Goal: Task Accomplishment & Management: Use online tool/utility

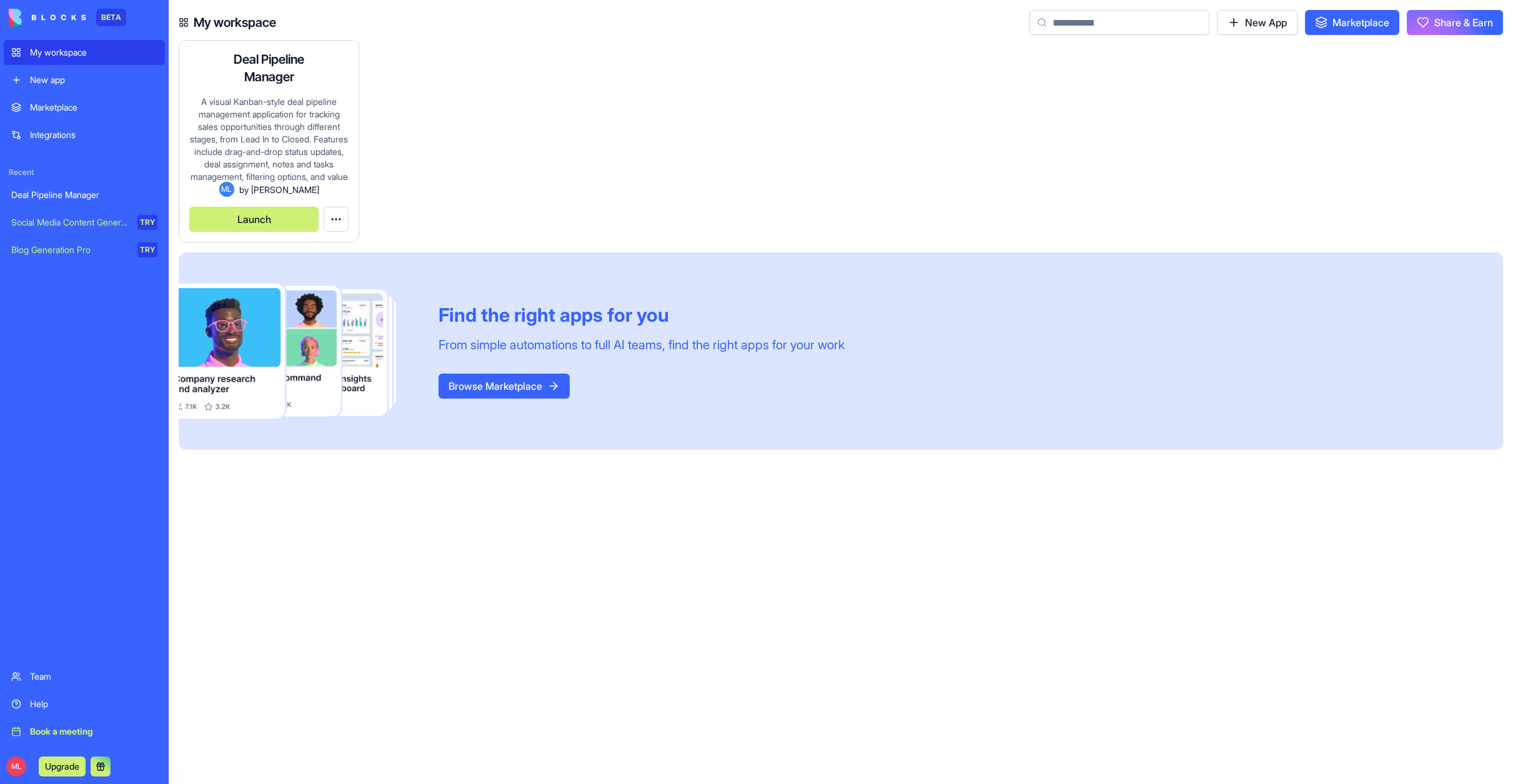
click at [252, 81] on h4 "Deal Pipeline Manager" at bounding box center [269, 68] width 100 height 35
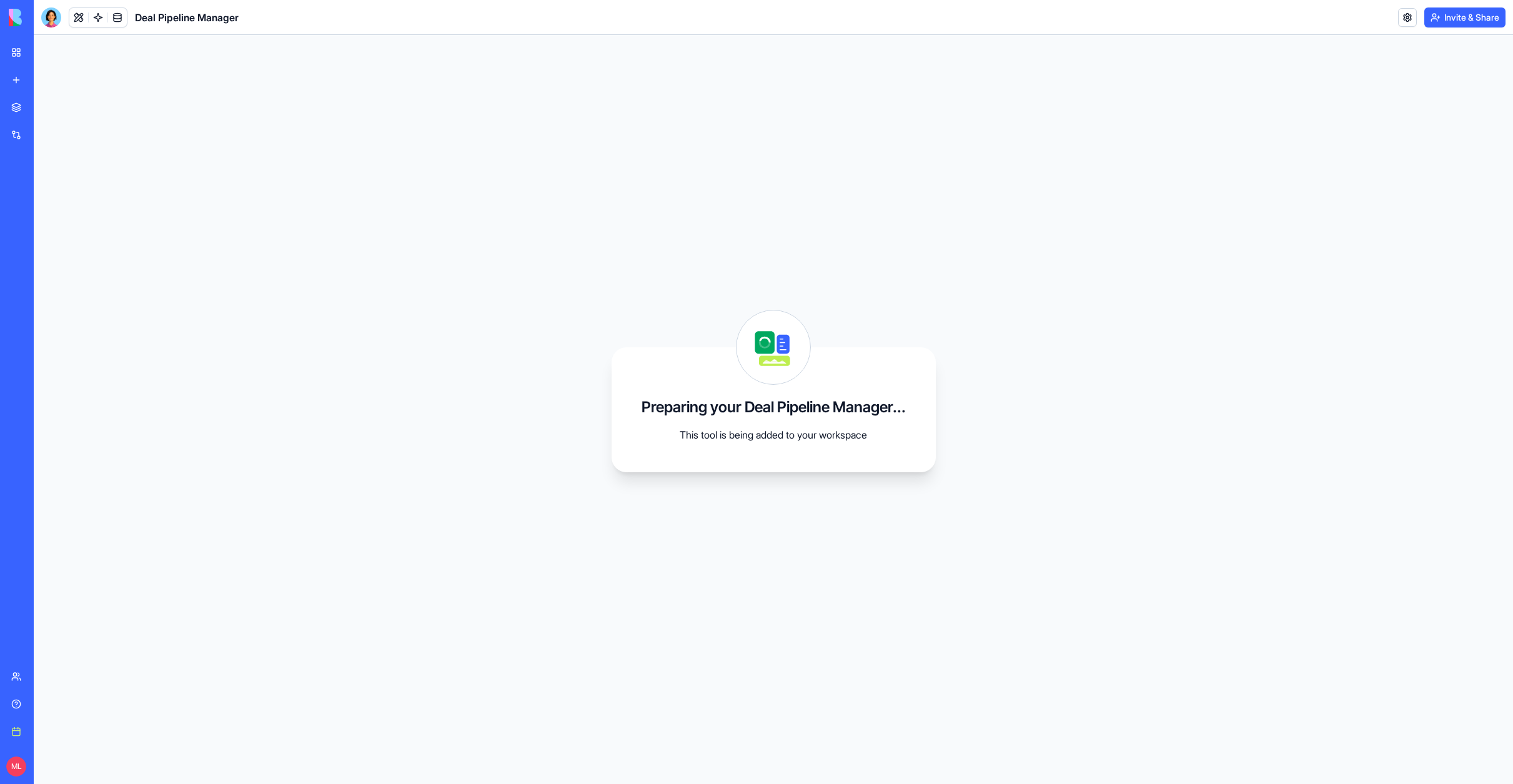
click at [790, 446] on div "Preparing your Deal Pipeline Manager... This tool is being added to your worksp…" at bounding box center [774, 409] width 324 height 125
click at [594, 274] on div "Preparing your Deal Pipeline Manager... This tool is being added to your worksp…" at bounding box center [773, 409] width 1479 height 749
click at [774, 341] on icon at bounding box center [774, 347] width 74 height 74
click at [305, 87] on div "Preparing your Deal Pipeline Manager... This tool is being added to your worksp…" at bounding box center [773, 409] width 1479 height 749
click at [168, 17] on h1 "Deal Pipeline Manager" at bounding box center [187, 17] width 104 height 15
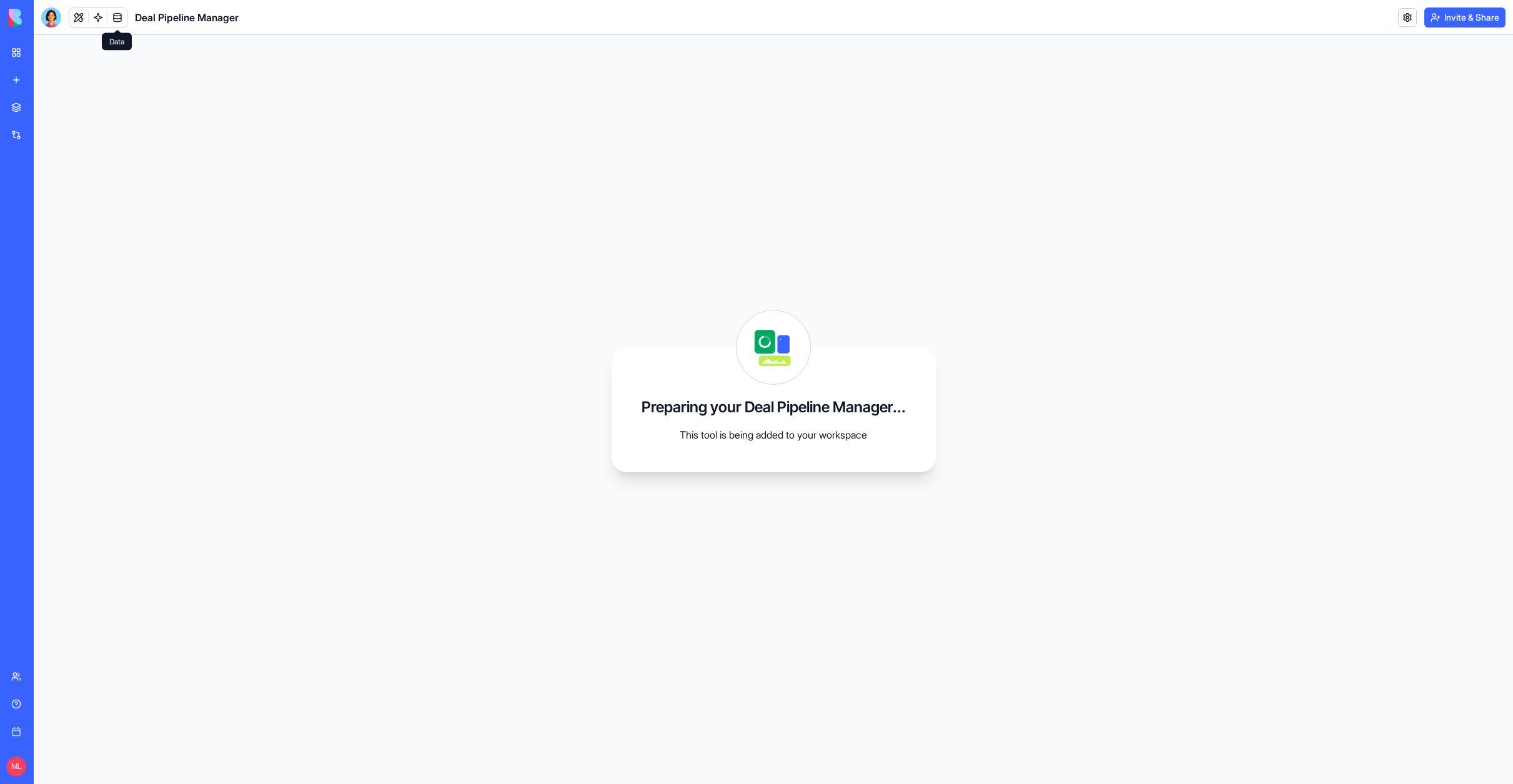
click at [117, 17] on link at bounding box center [117, 17] width 19 height 19
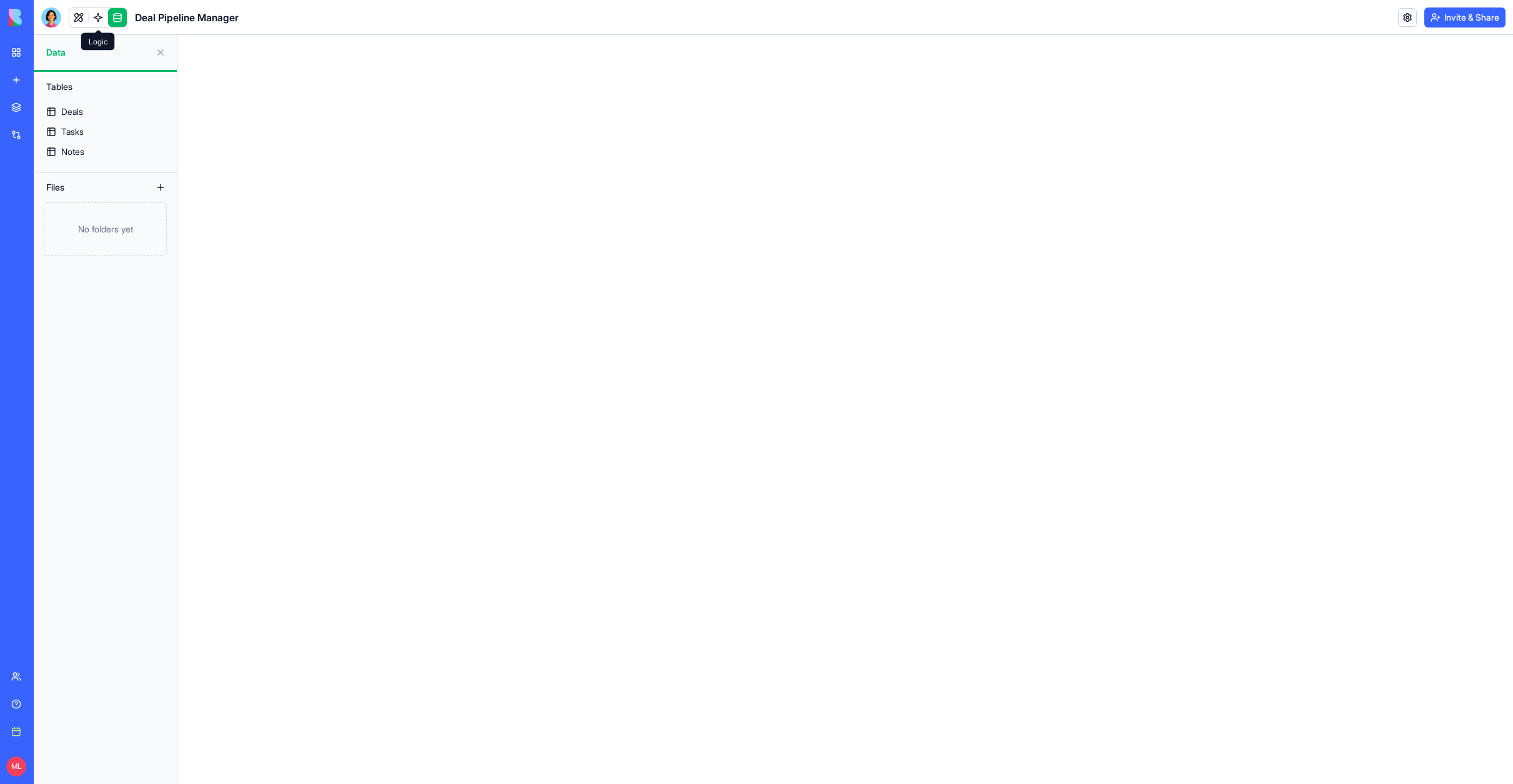
click at [100, 14] on link at bounding box center [98, 17] width 19 height 19
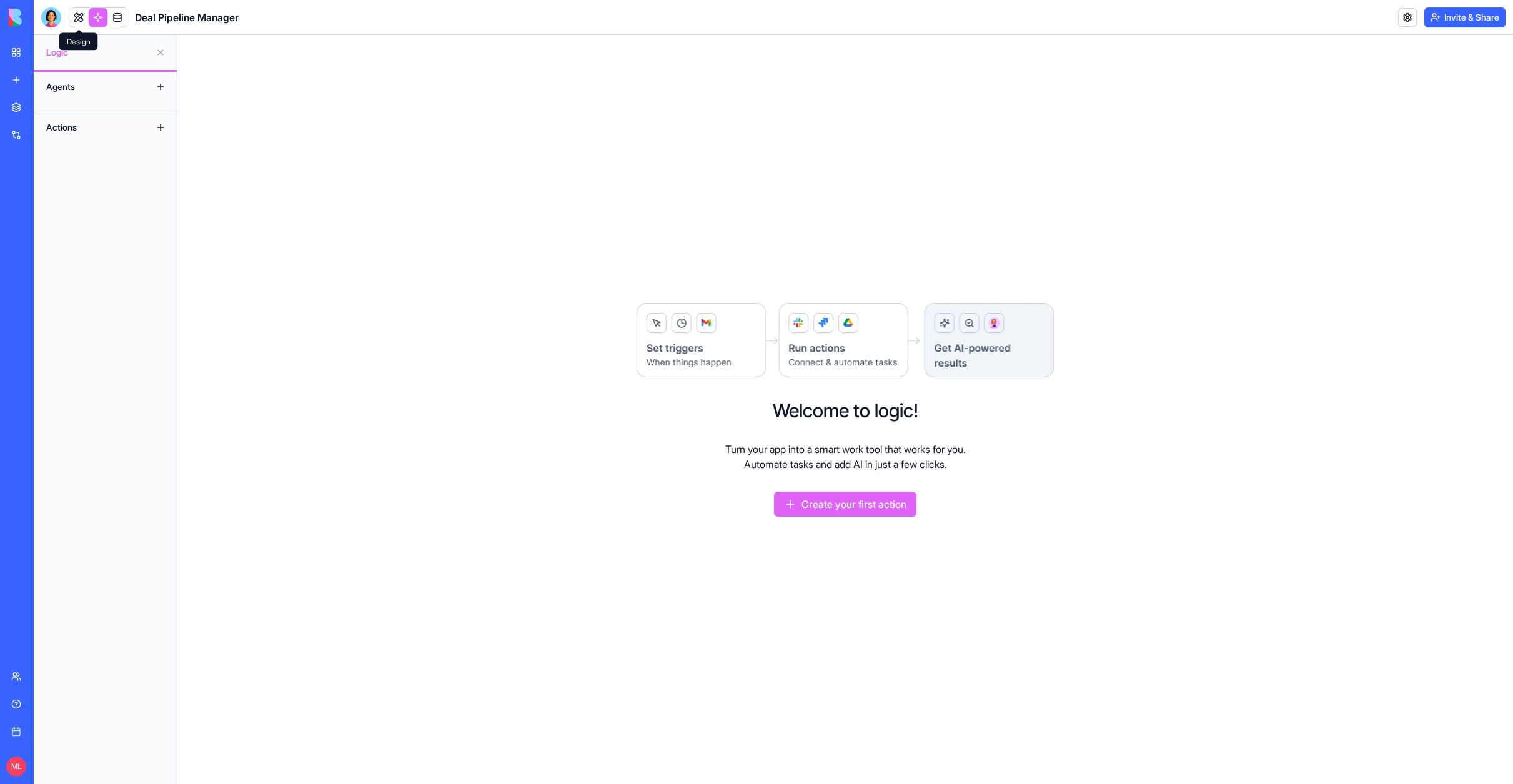
click at [80, 16] on link at bounding box center [79, 17] width 19 height 19
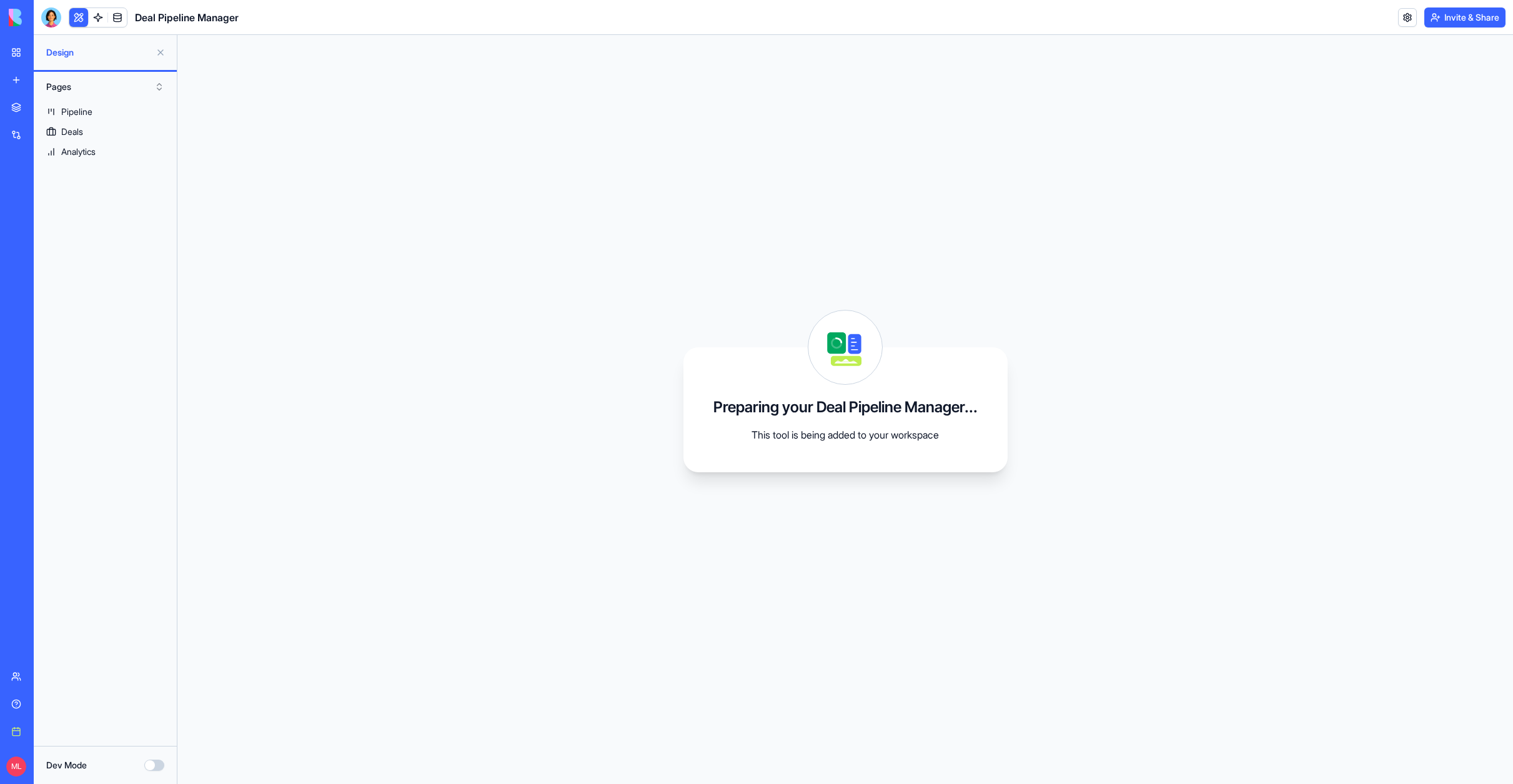
click at [67, 54] on span "Design" at bounding box center [98, 53] width 105 height 13
click at [77, 109] on div "Pipeline" at bounding box center [77, 112] width 31 height 13
click at [70, 133] on div "Deals" at bounding box center [72, 132] width 22 height 13
click at [80, 155] on div "Analytics" at bounding box center [79, 152] width 35 height 13
click at [98, 15] on link at bounding box center [98, 17] width 19 height 19
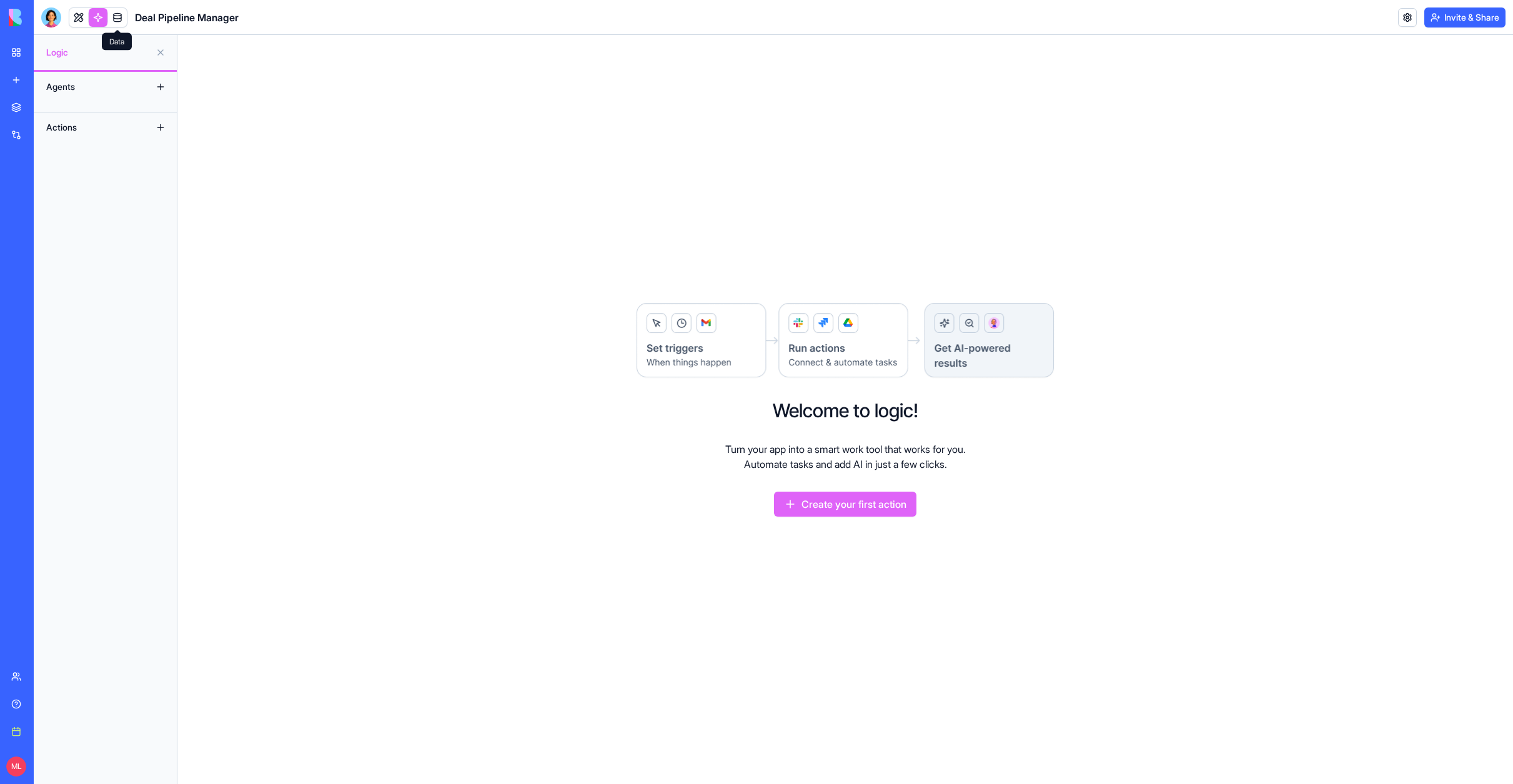
click at [118, 17] on link at bounding box center [117, 17] width 19 height 19
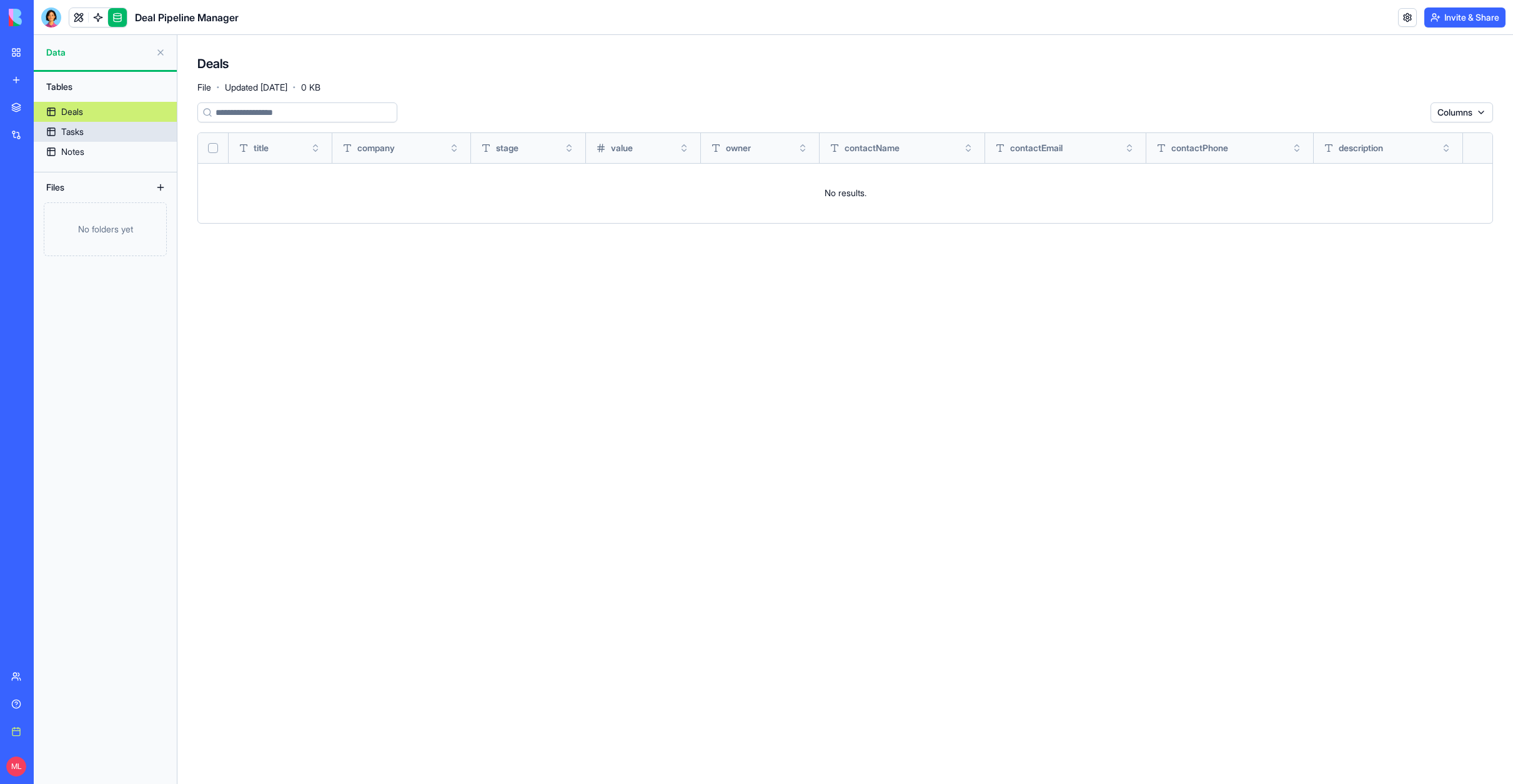
click at [70, 128] on div "Tasks" at bounding box center [72, 132] width 23 height 13
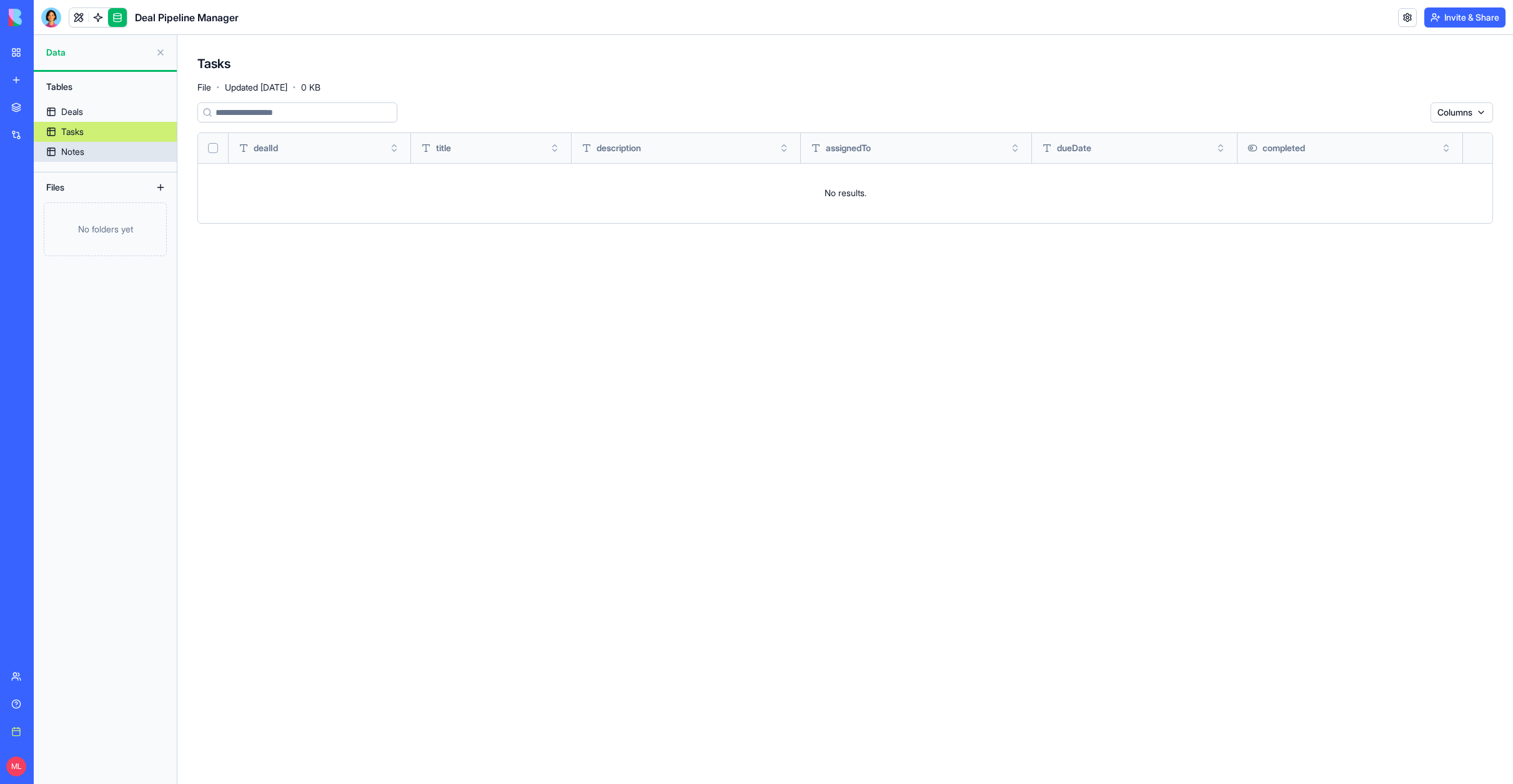
click at [69, 152] on div "Notes" at bounding box center [72, 152] width 23 height 13
click at [78, 17] on link at bounding box center [79, 17] width 19 height 19
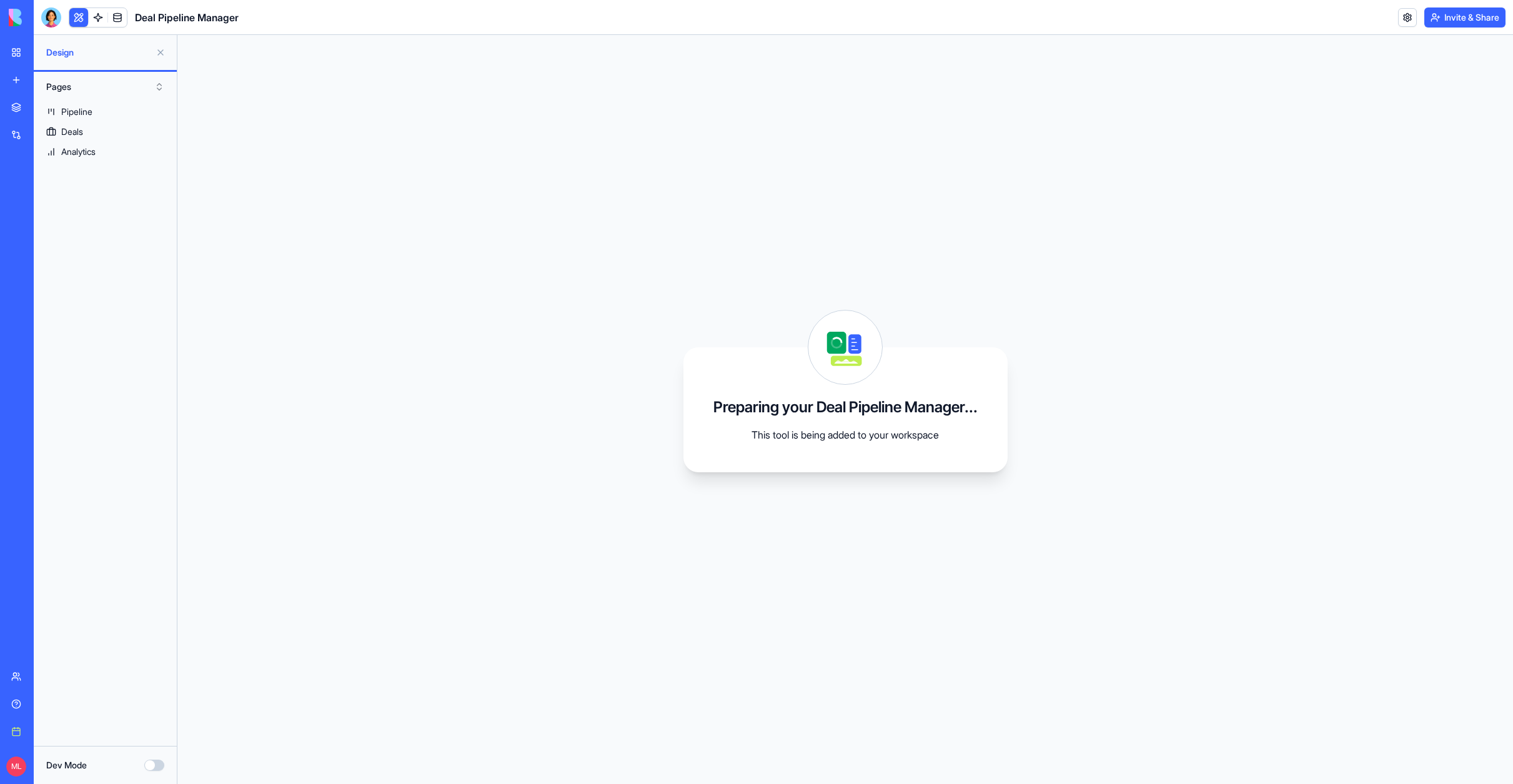
click at [62, 87] on button "Pages" at bounding box center [105, 87] width 131 height 20
click at [61, 87] on button "Pages" at bounding box center [105, 87] width 131 height 20
click at [68, 111] on div "Pipeline" at bounding box center [77, 112] width 31 height 13
click at [72, 131] on div "Deals" at bounding box center [72, 132] width 22 height 13
click at [73, 153] on div "Analytics" at bounding box center [79, 152] width 35 height 13
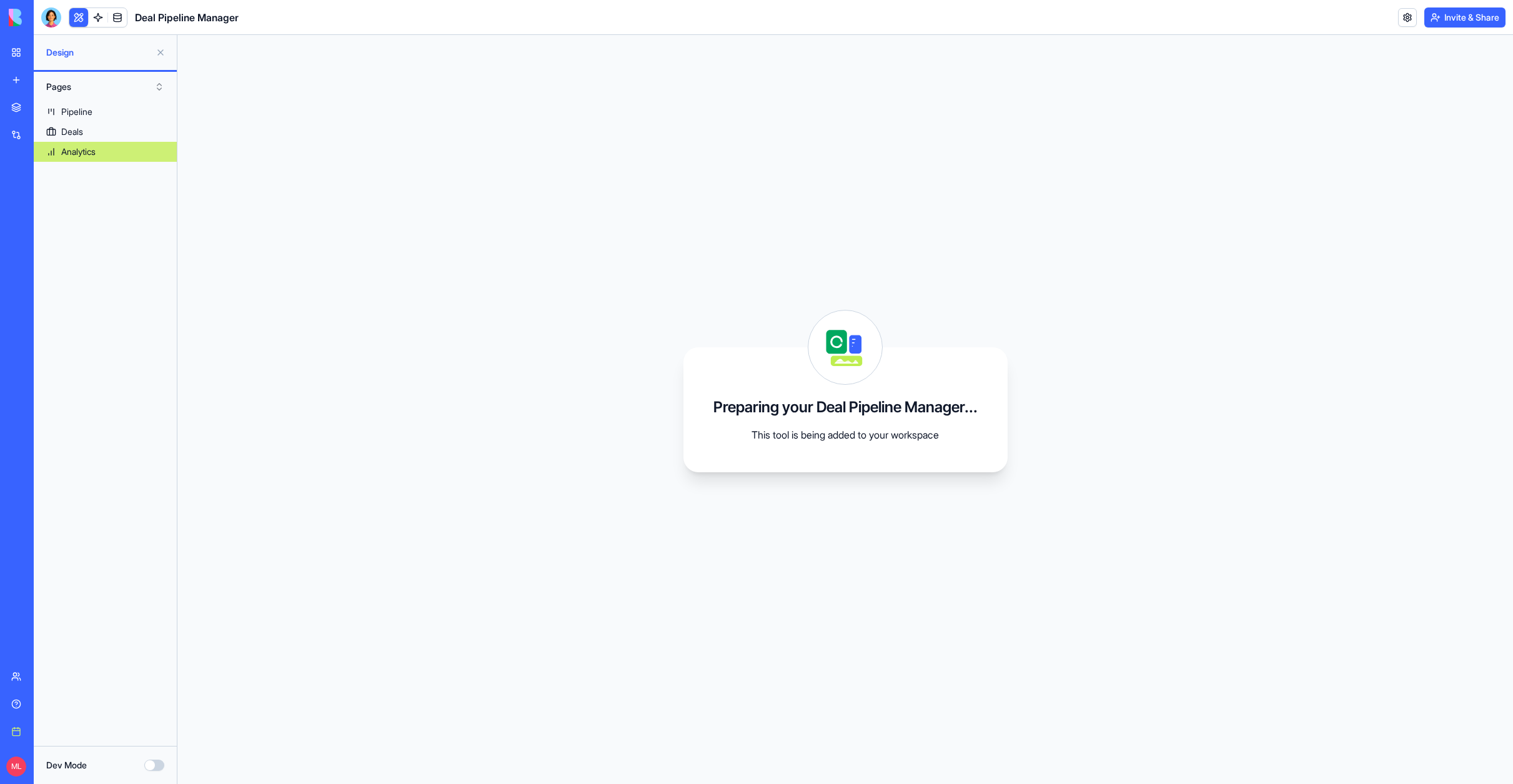
click at [60, 84] on button "Pages" at bounding box center [105, 87] width 131 height 20
click at [72, 135] on div "Components" at bounding box center [105, 132] width 124 height 20
click at [159, 87] on button "Components" at bounding box center [105, 87] width 131 height 20
click at [59, 112] on div "Pages" at bounding box center [105, 112] width 124 height 20
click at [91, 195] on div "Pipeline Deals Analytics" at bounding box center [105, 418] width 143 height 634
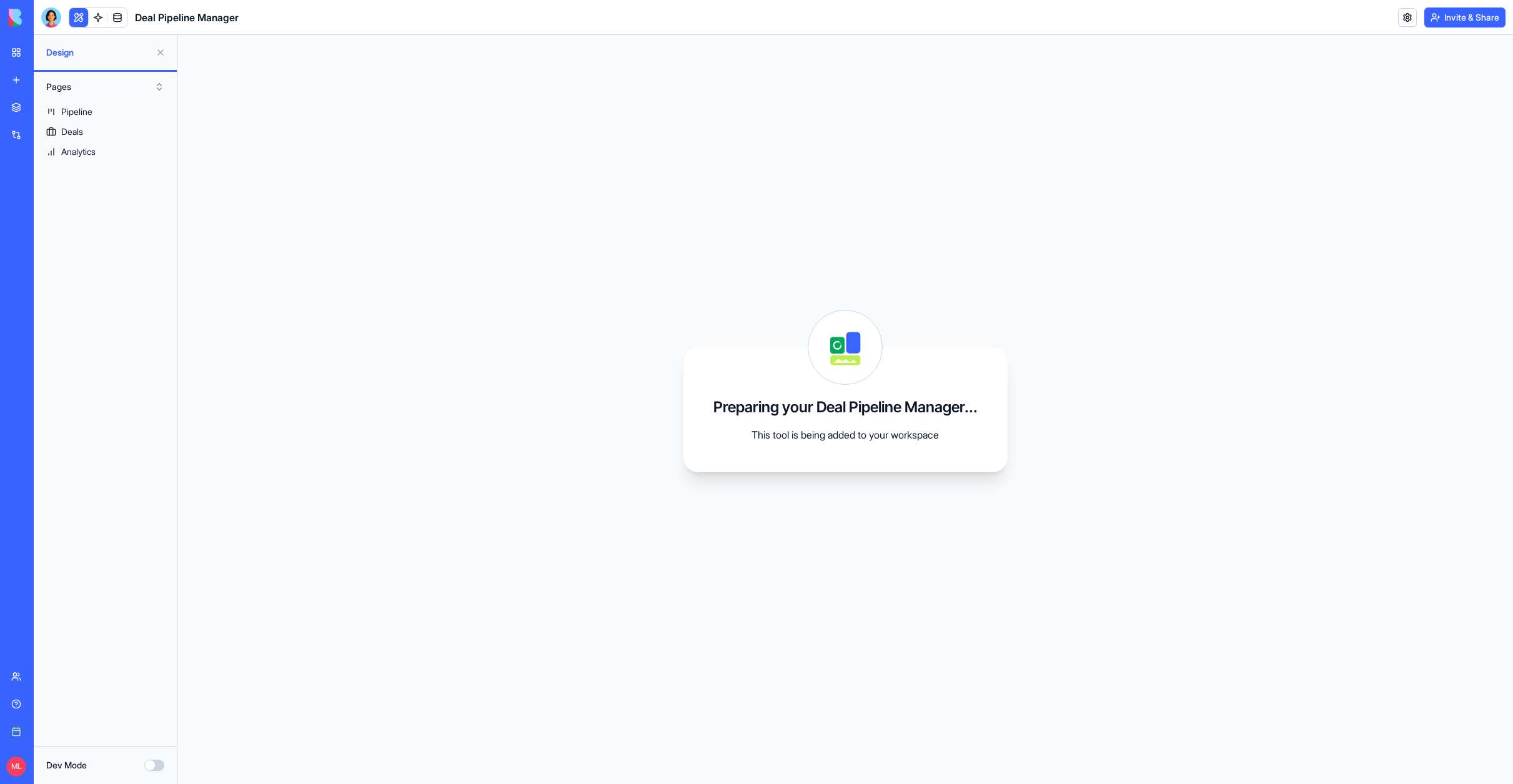
click at [46, 52] on div "My workspace" at bounding box center [38, 53] width 17 height 13
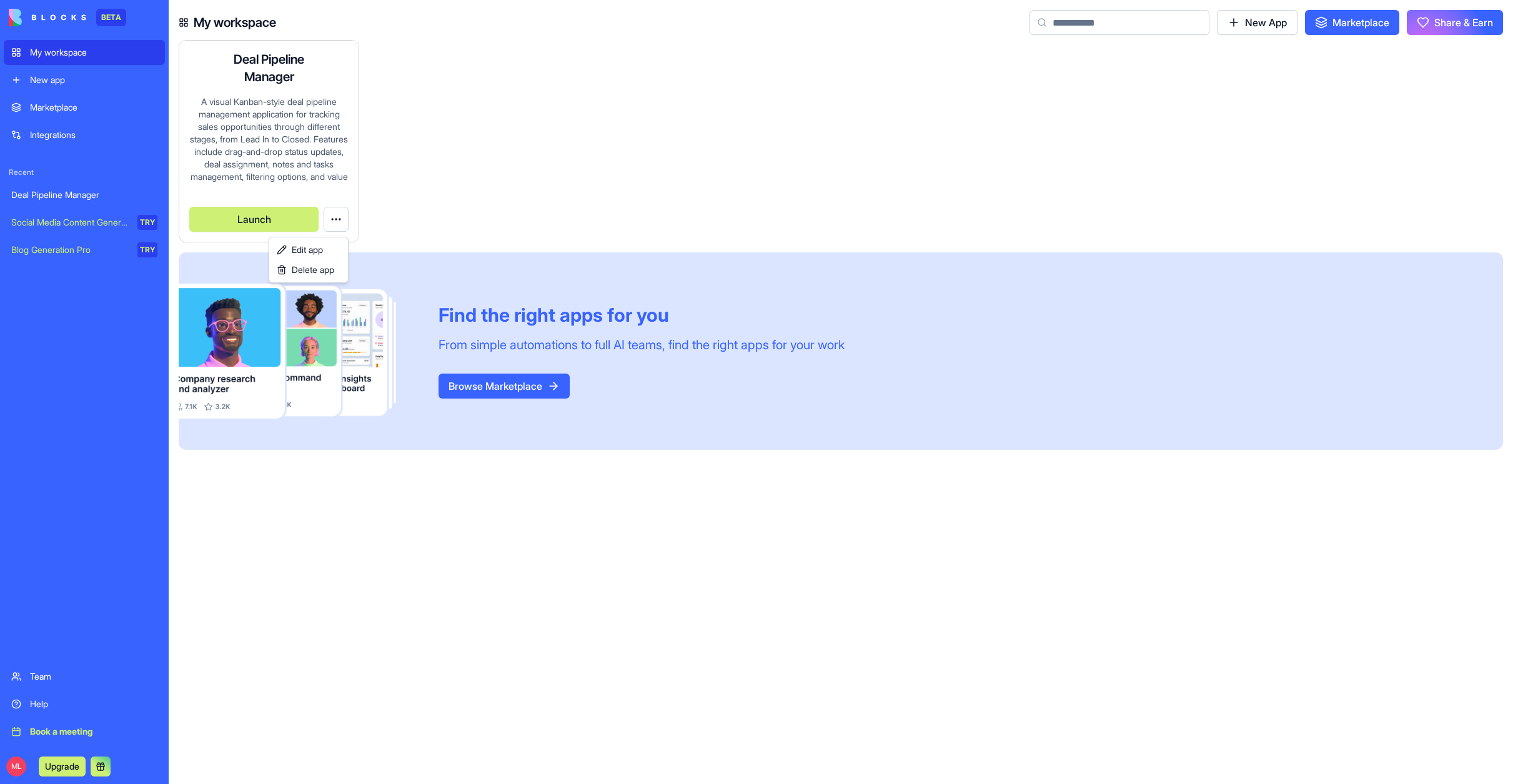
click at [335, 220] on html "BETA My workspace New app Marketplace Integrations Recent Deal Pipeline Manager…" at bounding box center [756, 392] width 1513 height 784
click at [309, 271] on span "Delete app" at bounding box center [313, 270] width 43 height 13
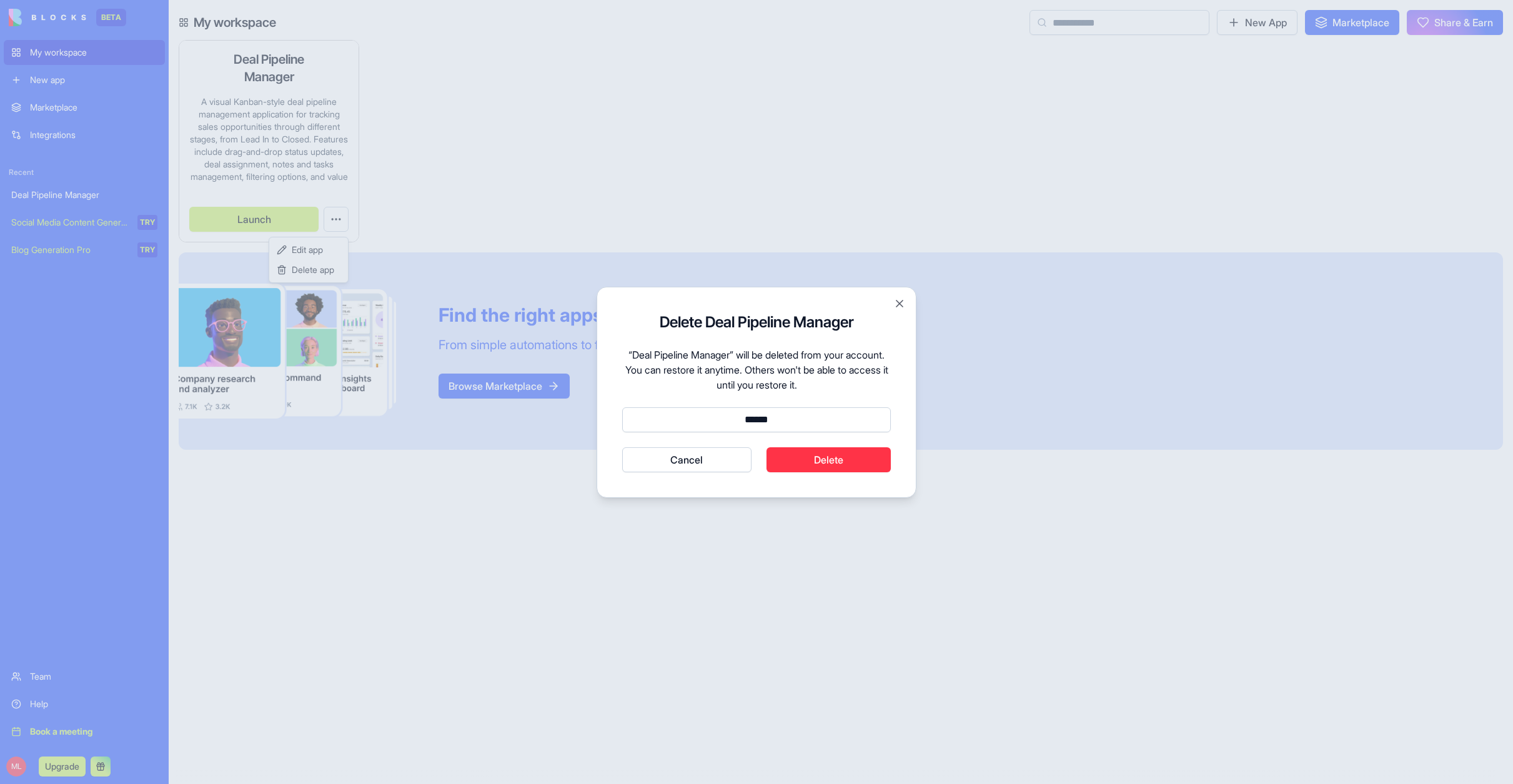
type input "******"
click at [822, 460] on button "Delete" at bounding box center [829, 460] width 125 height 25
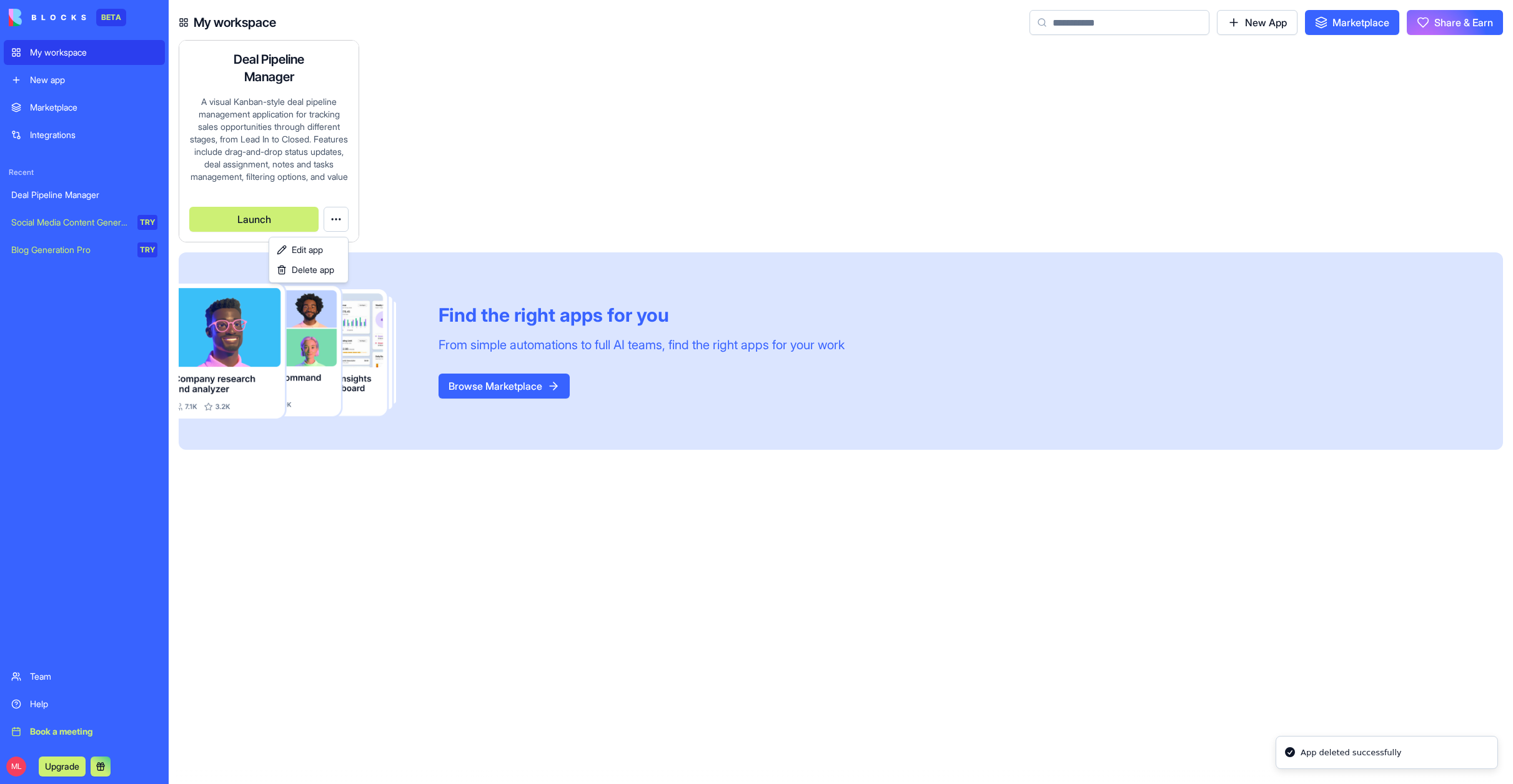
click at [643, 109] on html "BETA My workspace New app Marketplace Integrations Recent Deal Pipeline Manager…" at bounding box center [756, 392] width 1513 height 784
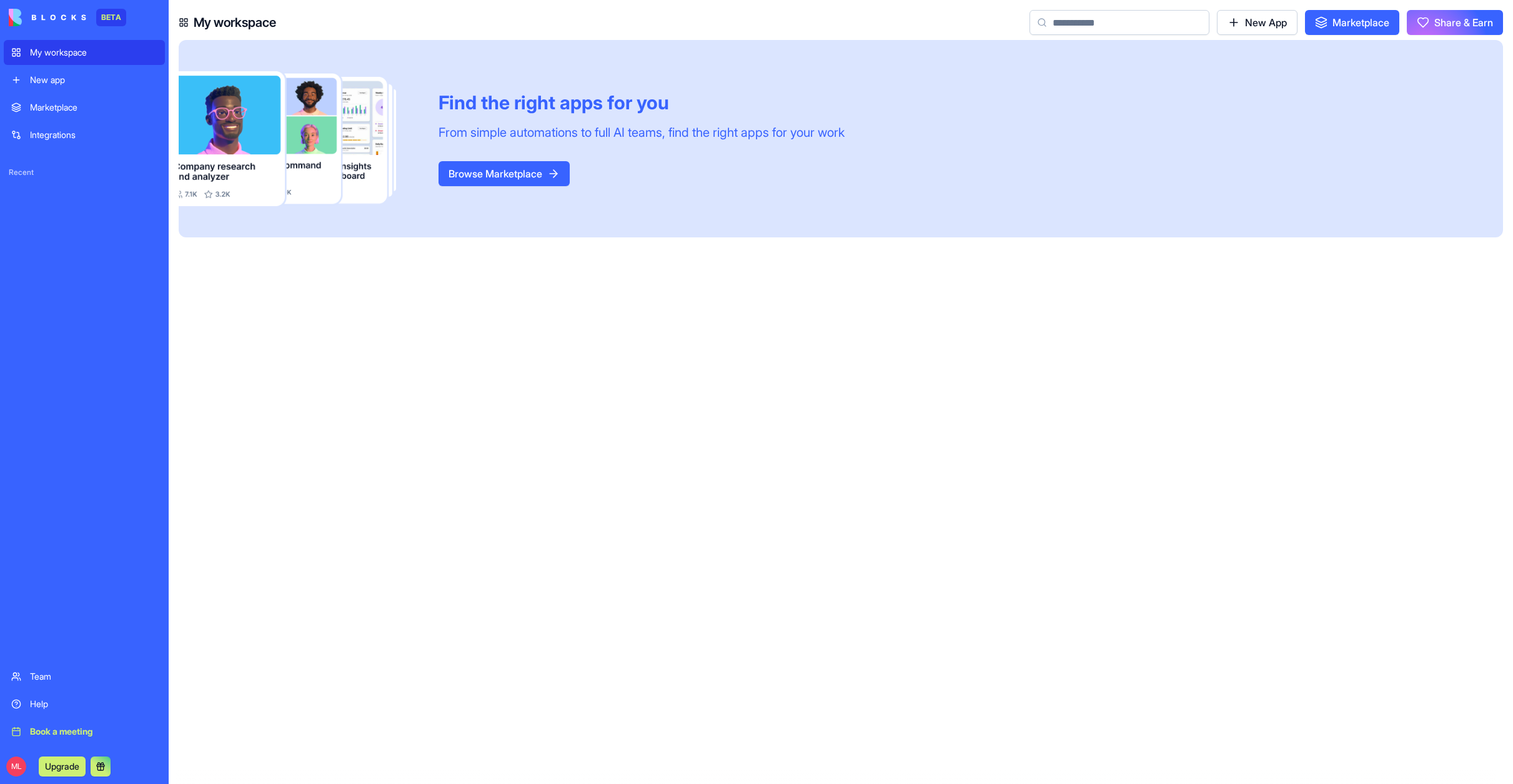
click at [579, 419] on div "Find the right apps for you From simple automations to full AI teams, find the …" at bounding box center [845, 412] width 1334 height 744
click at [44, 79] on div "New app" at bounding box center [94, 80] width 128 height 13
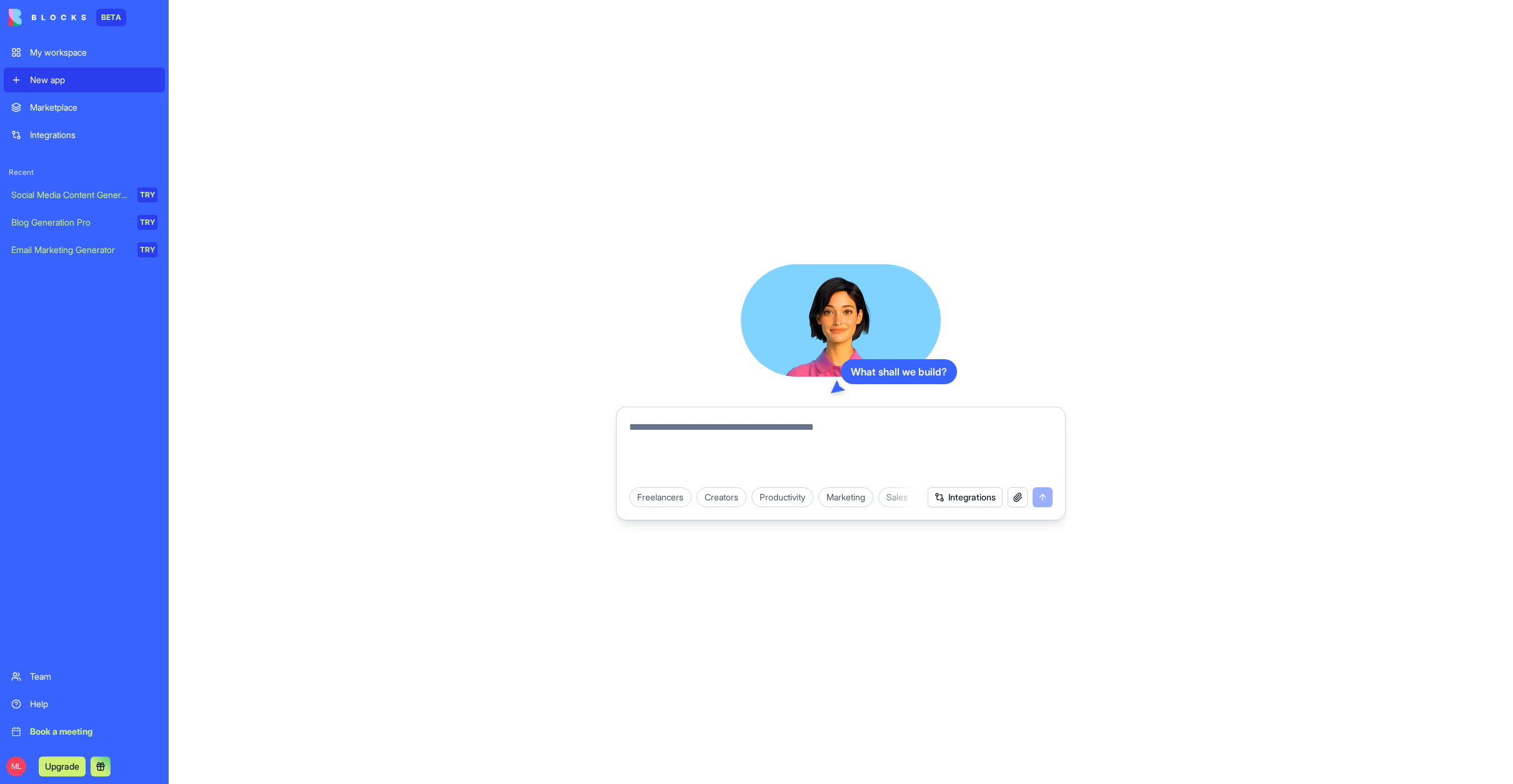
click at [44, 106] on div "Marketplace" at bounding box center [94, 108] width 128 height 13
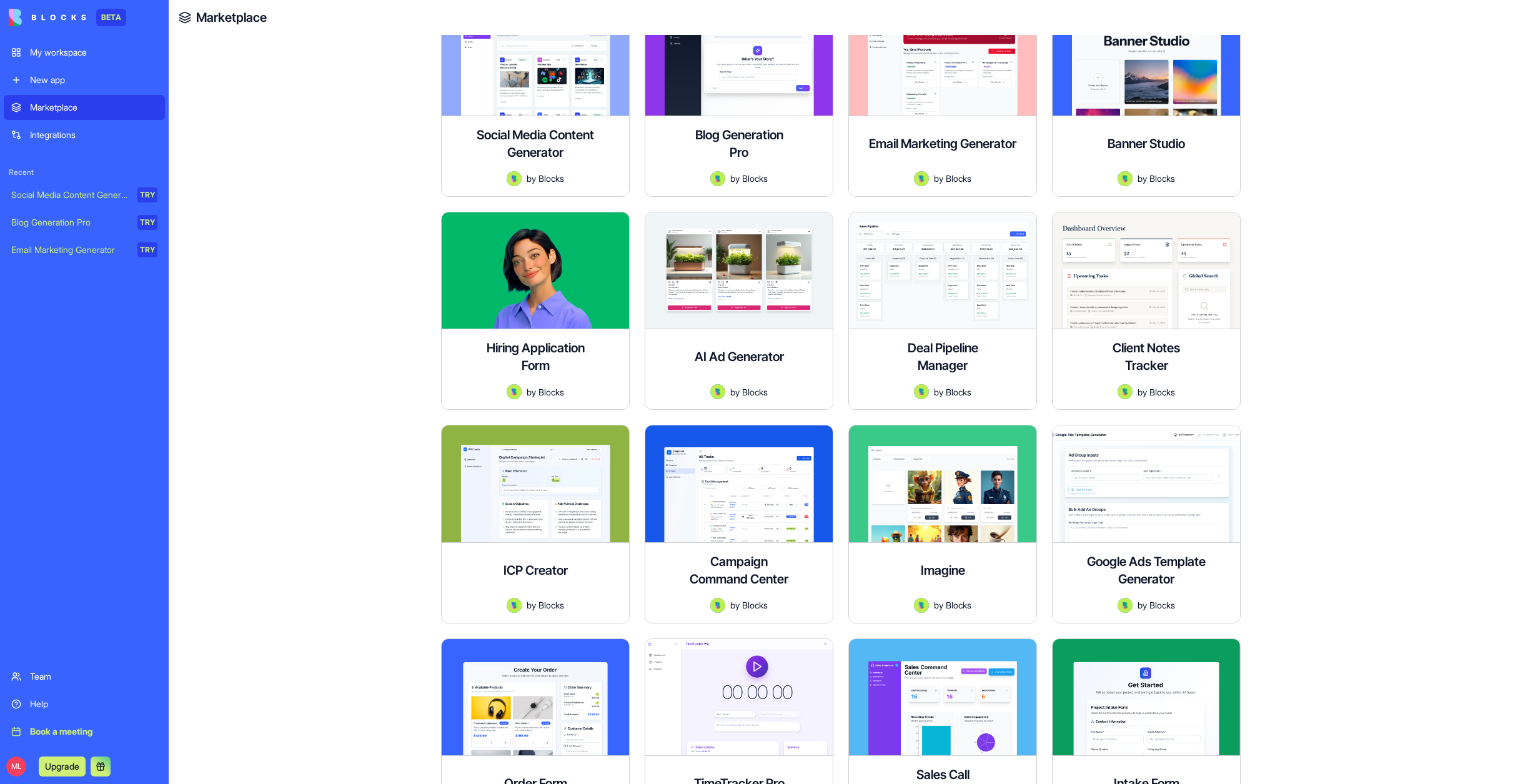
scroll to position [277, 0]
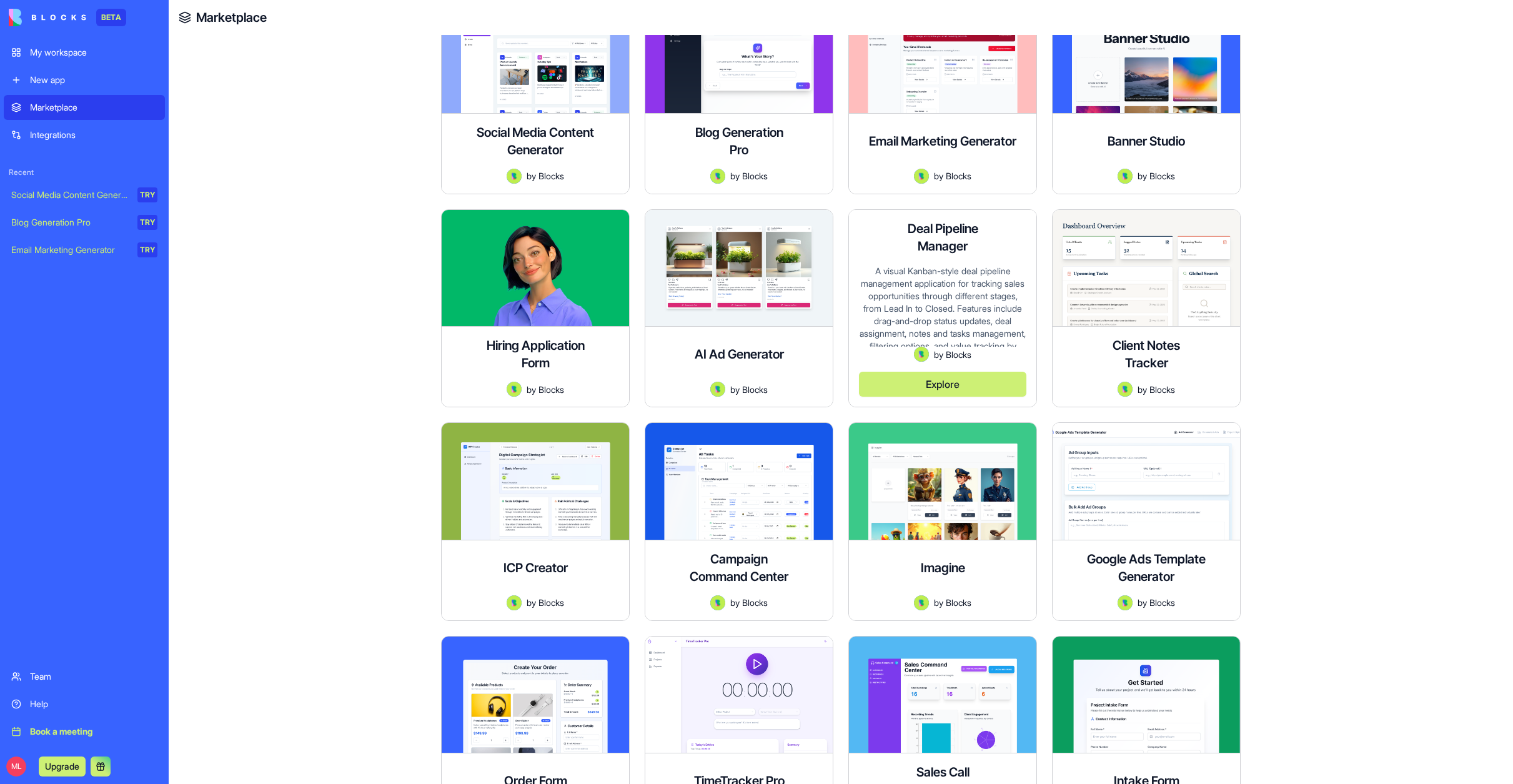
click at [933, 290] on div "A visual Kanban-style deal pipeline management application for tracking sales o…" at bounding box center [942, 305] width 168 height 83
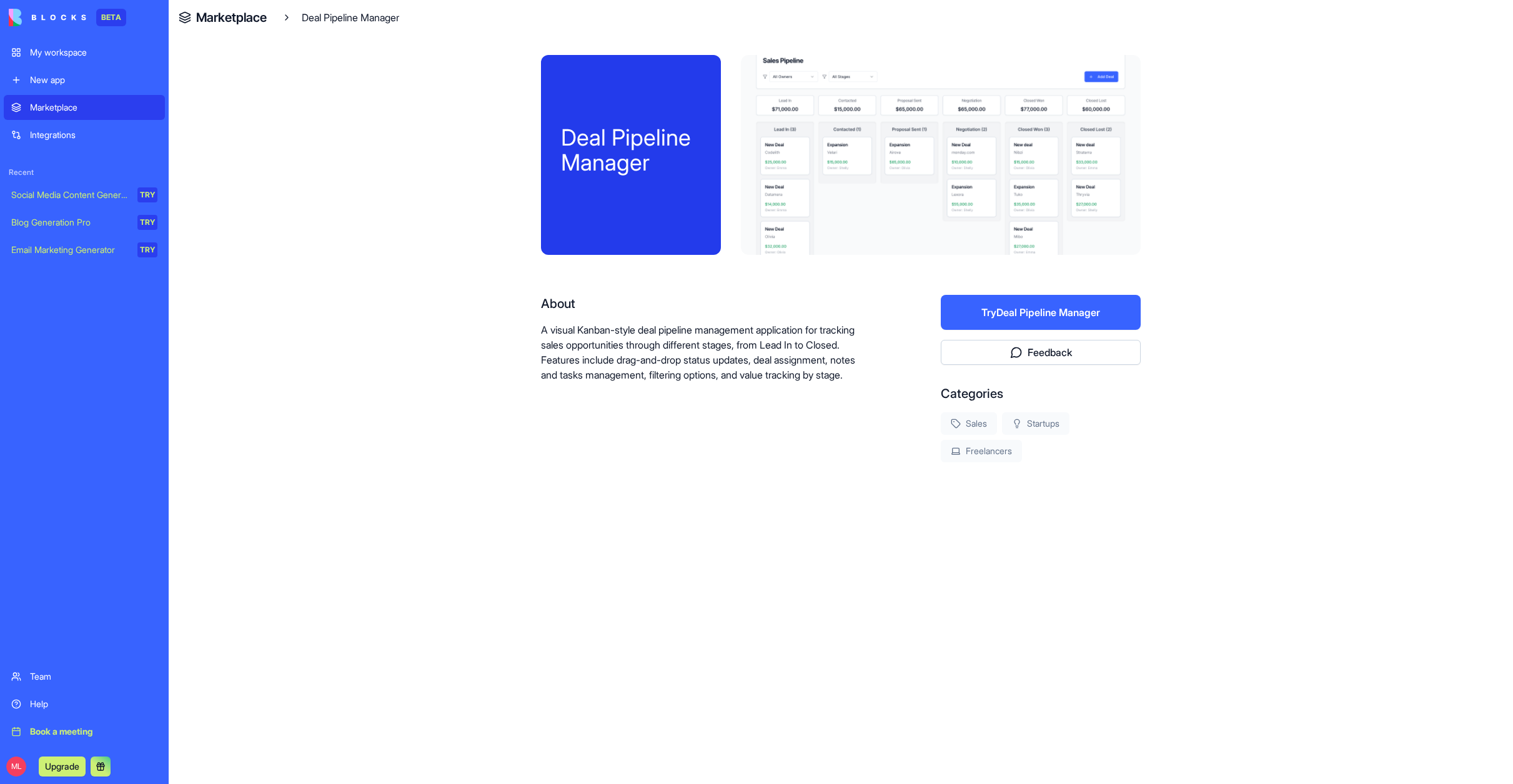
click at [1059, 311] on button "Try Deal Pipeline Manager" at bounding box center [1041, 312] width 200 height 35
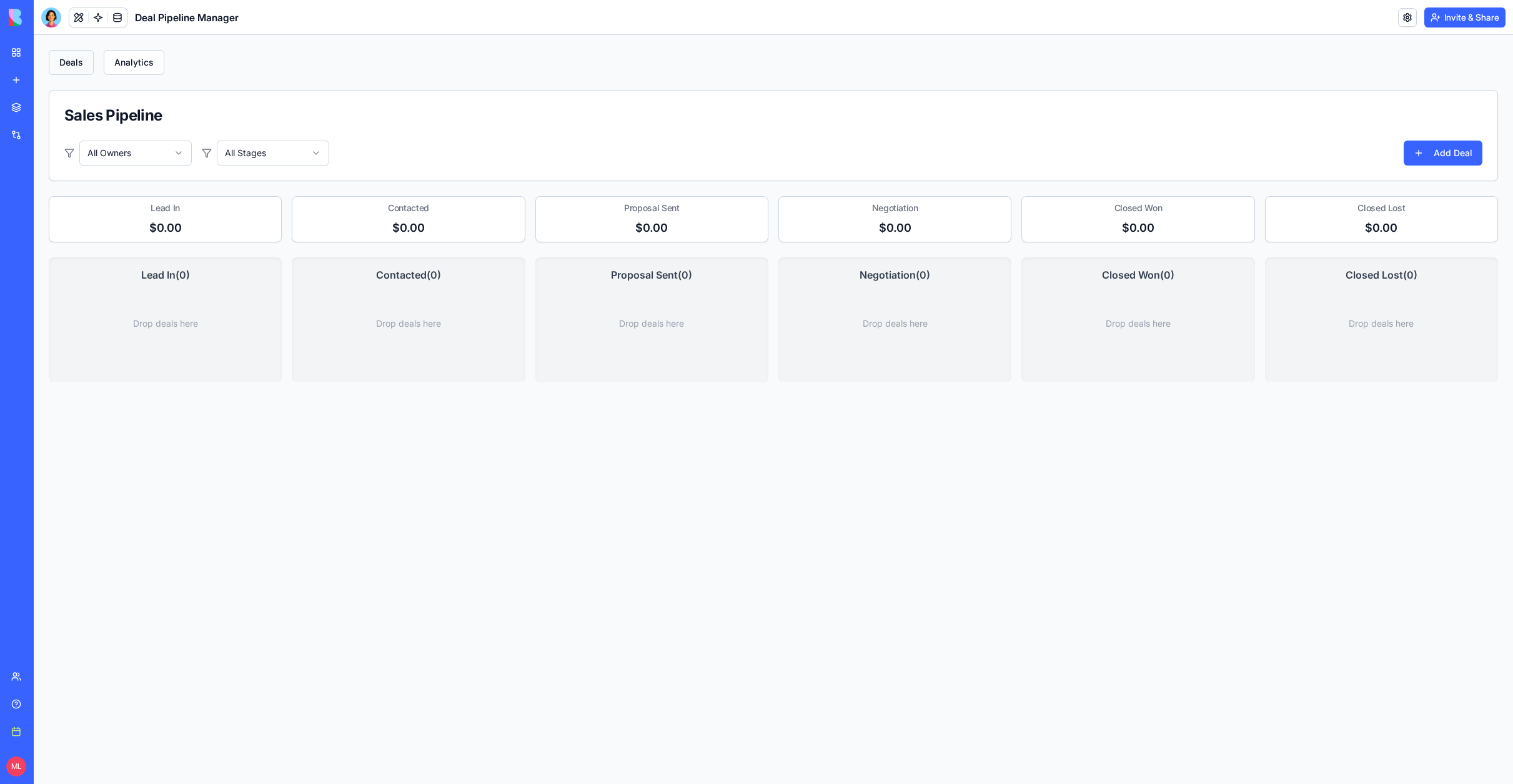
click at [72, 63] on button "Deals" at bounding box center [71, 62] width 45 height 25
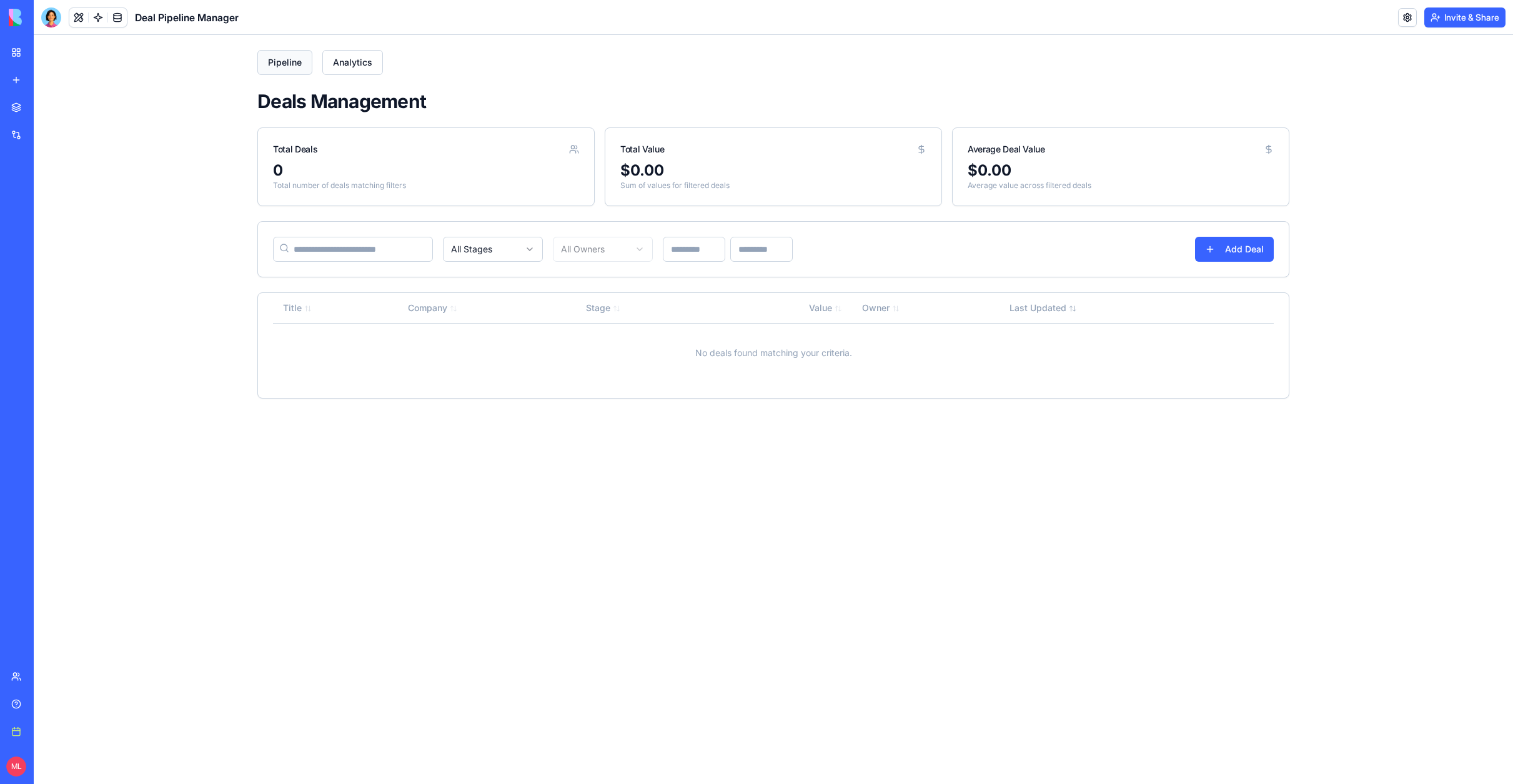
click at [285, 65] on button "Pipeline" at bounding box center [285, 62] width 55 height 25
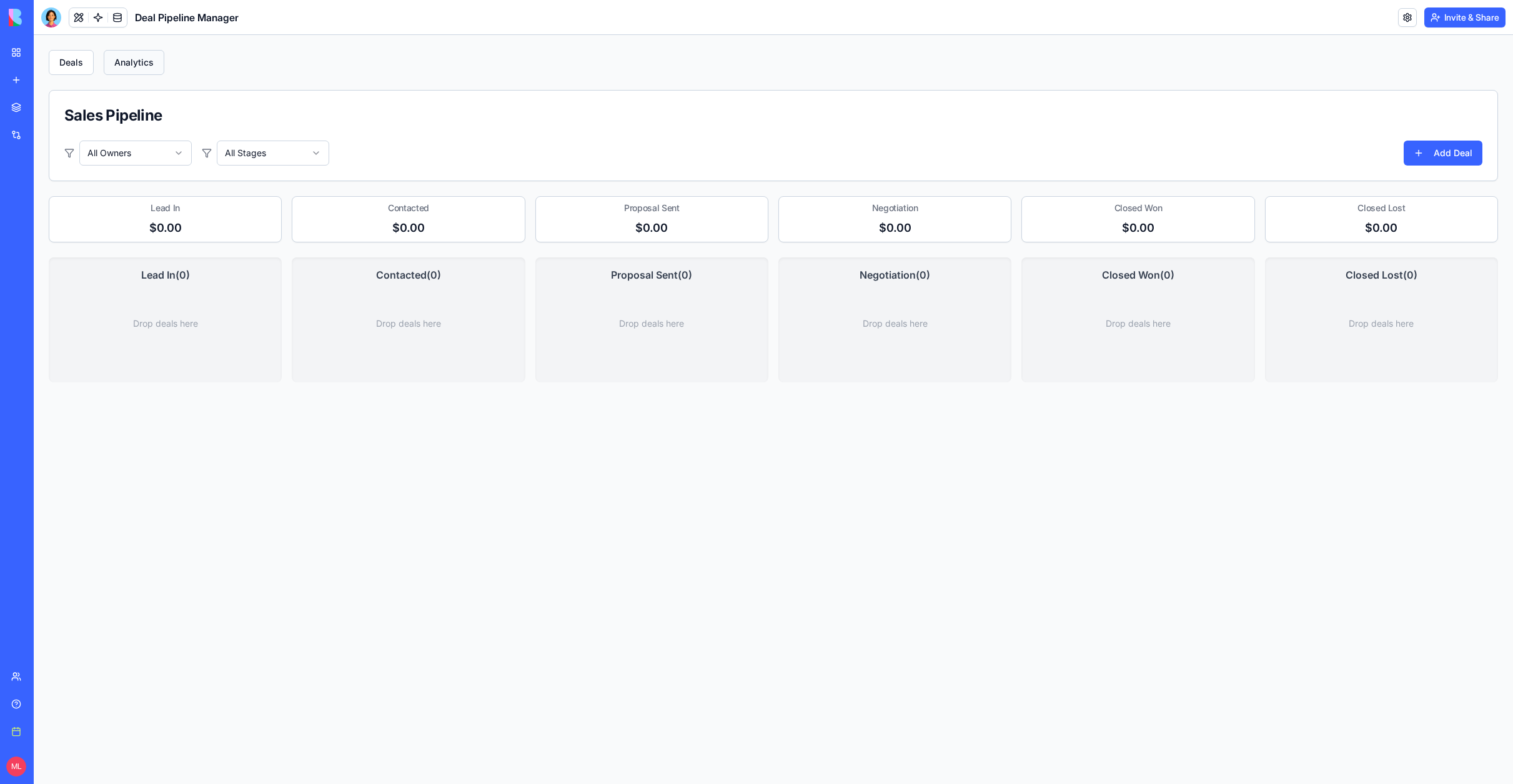
click at [144, 63] on button "Analytics" at bounding box center [134, 62] width 61 height 25
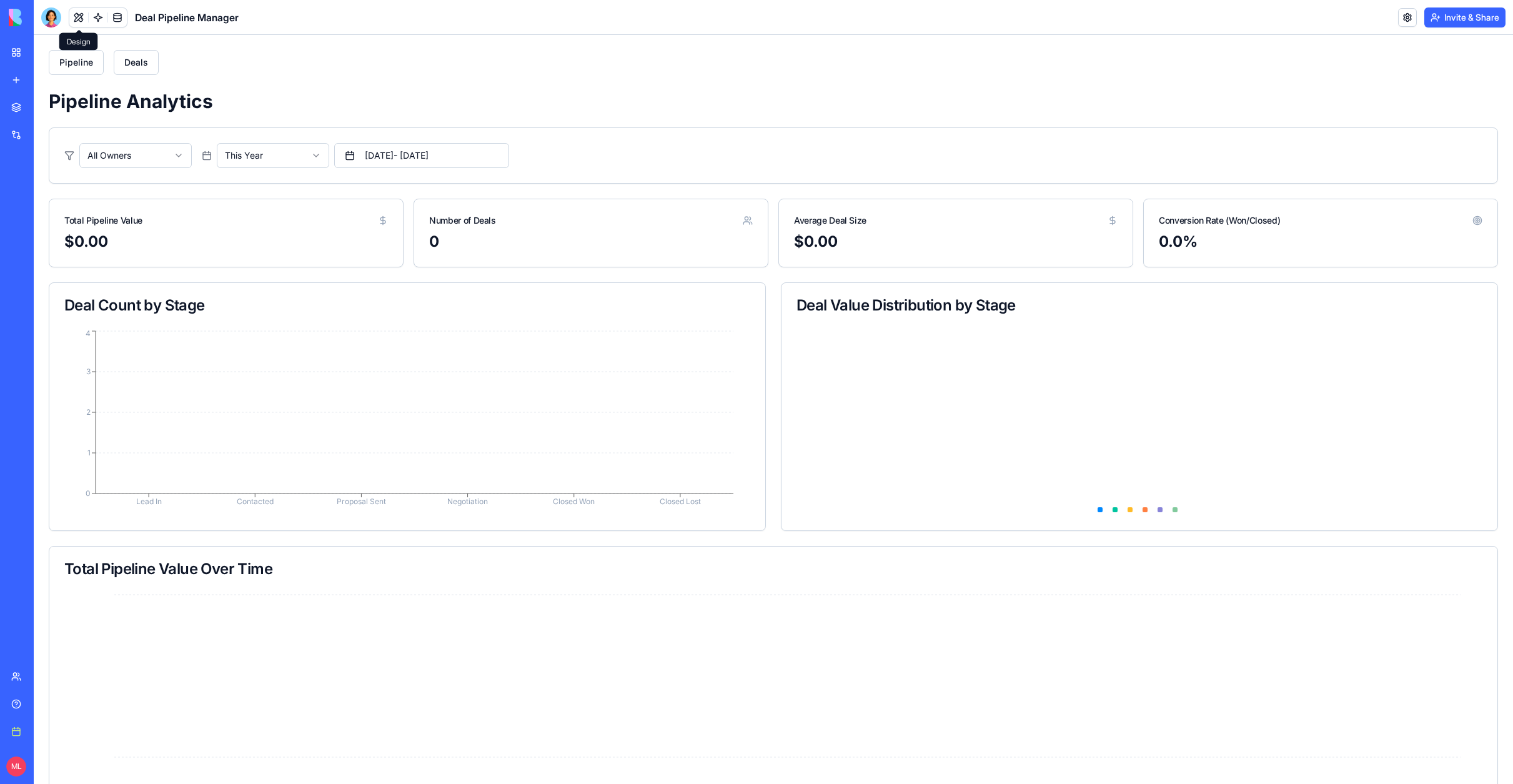
click at [80, 15] on button at bounding box center [79, 17] width 19 height 19
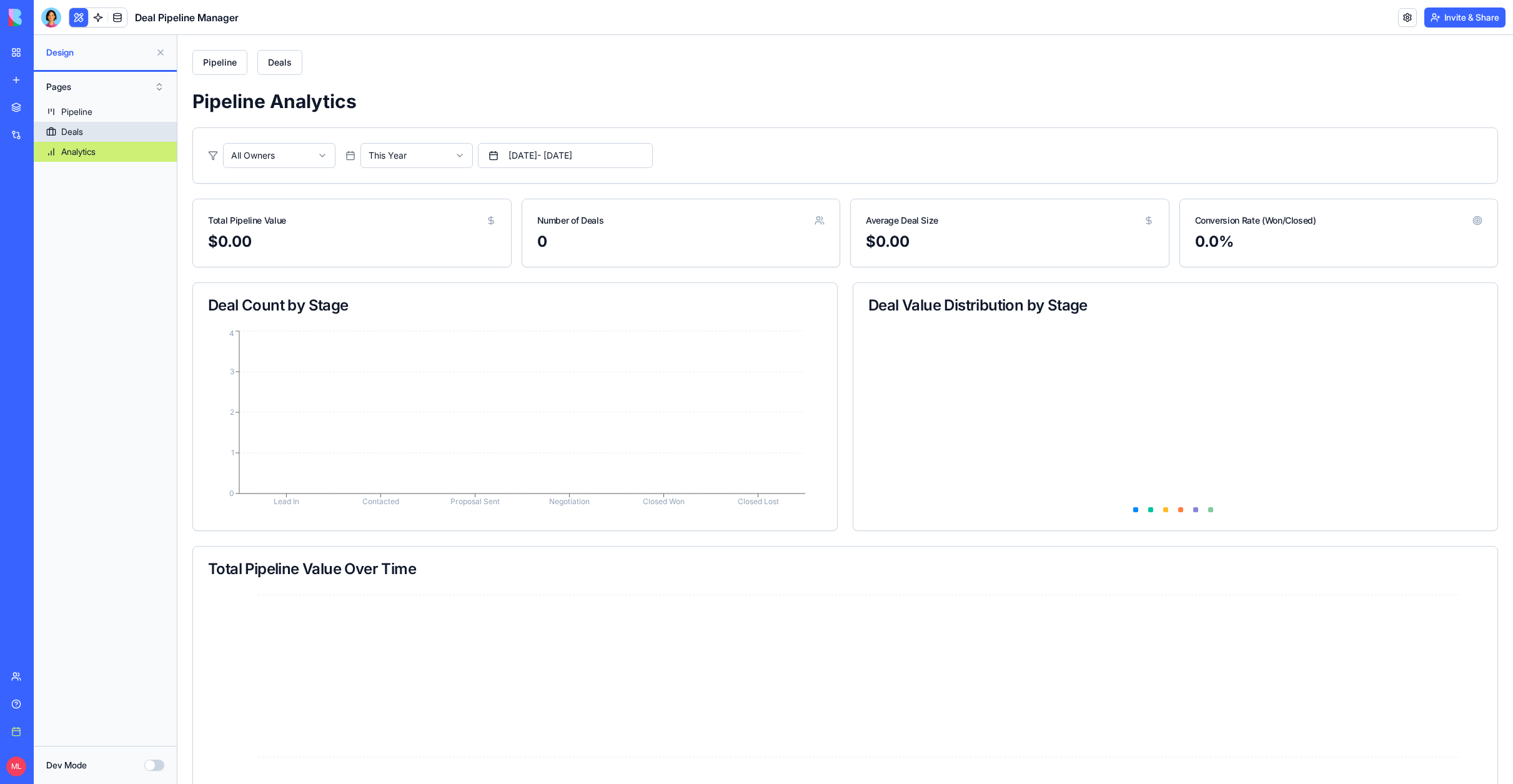
click at [74, 138] on link "Deals" at bounding box center [105, 131] width 143 height 20
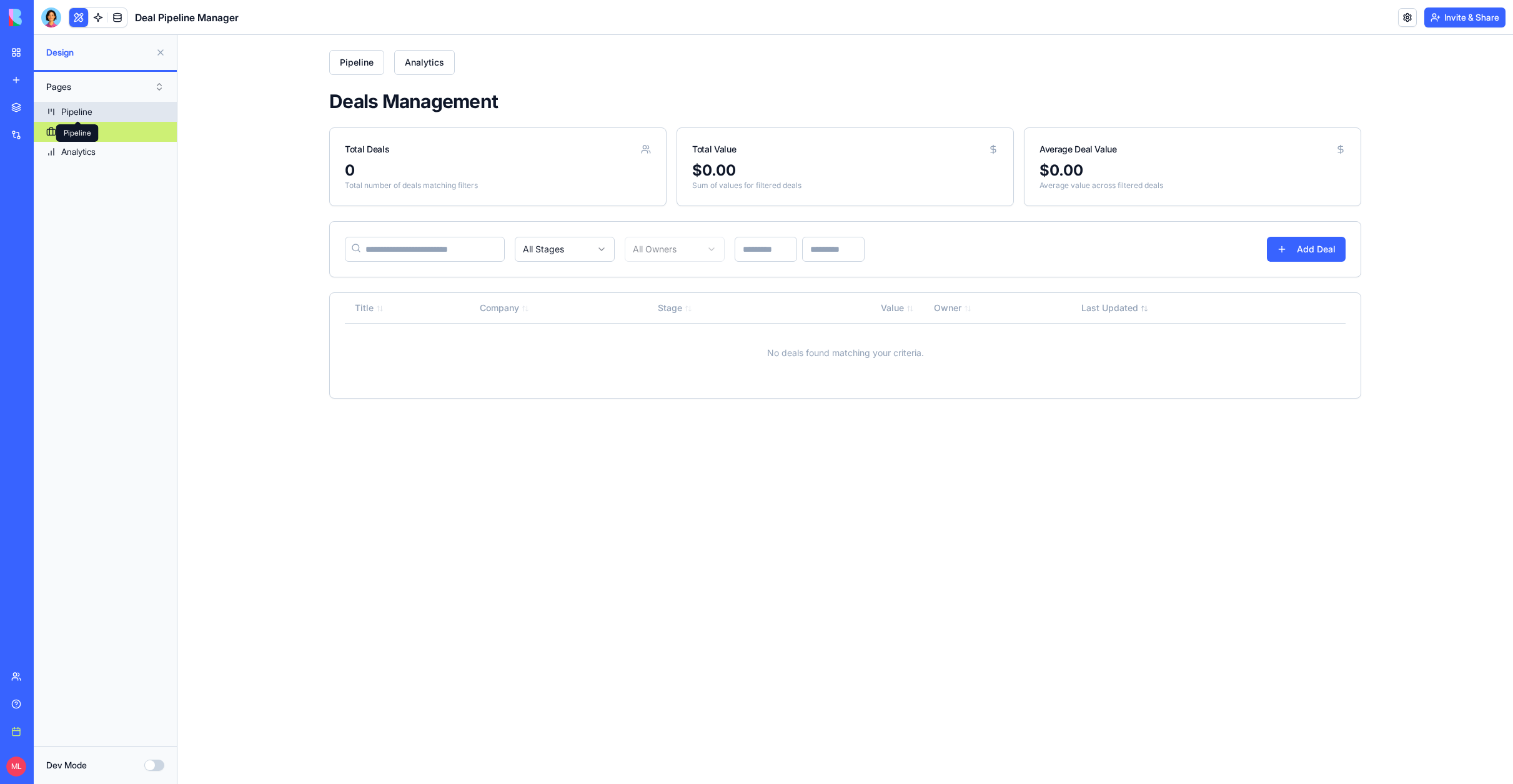
click at [75, 113] on div "Pipeline" at bounding box center [77, 112] width 31 height 13
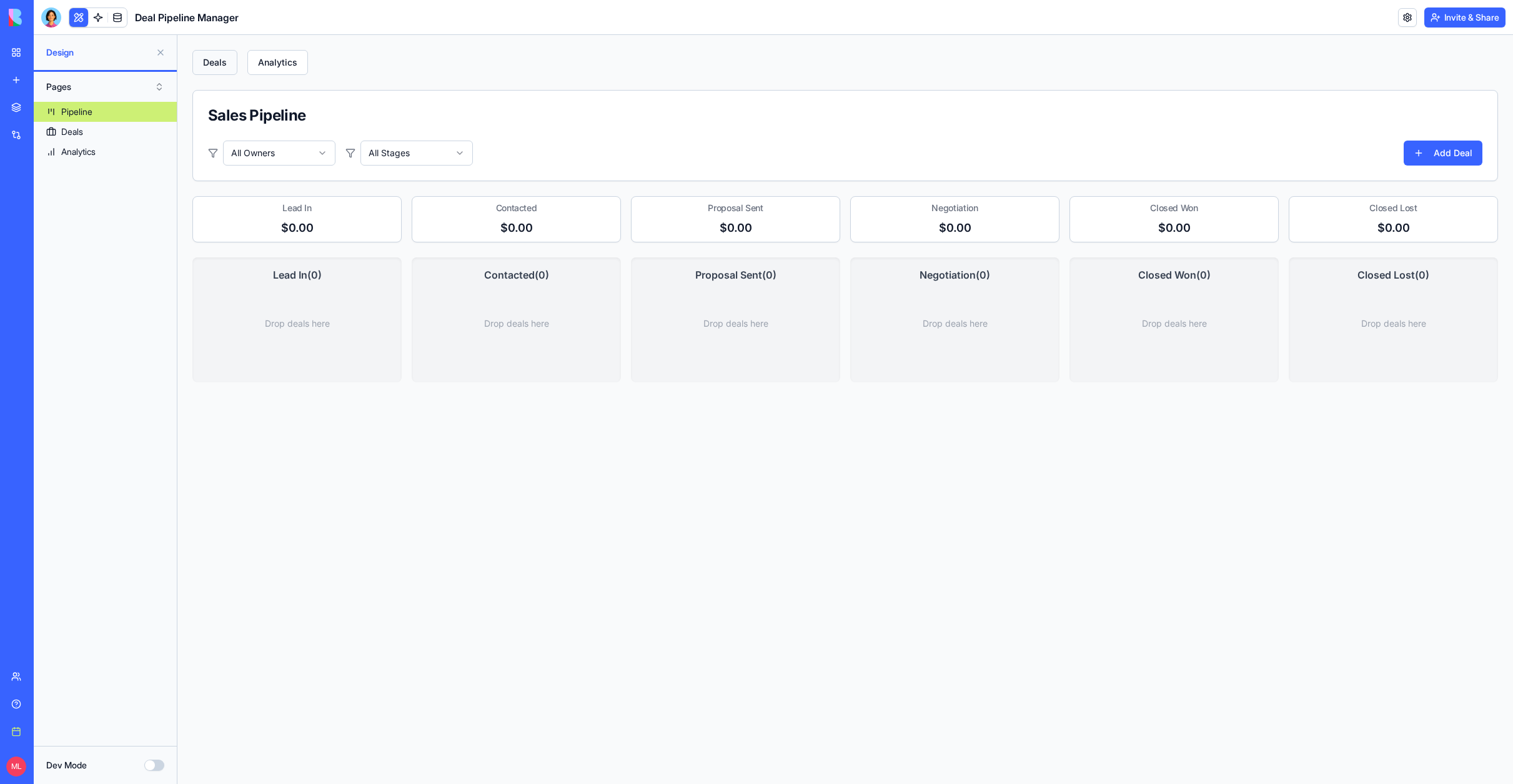
click at [218, 68] on button "Deals" at bounding box center [214, 62] width 45 height 25
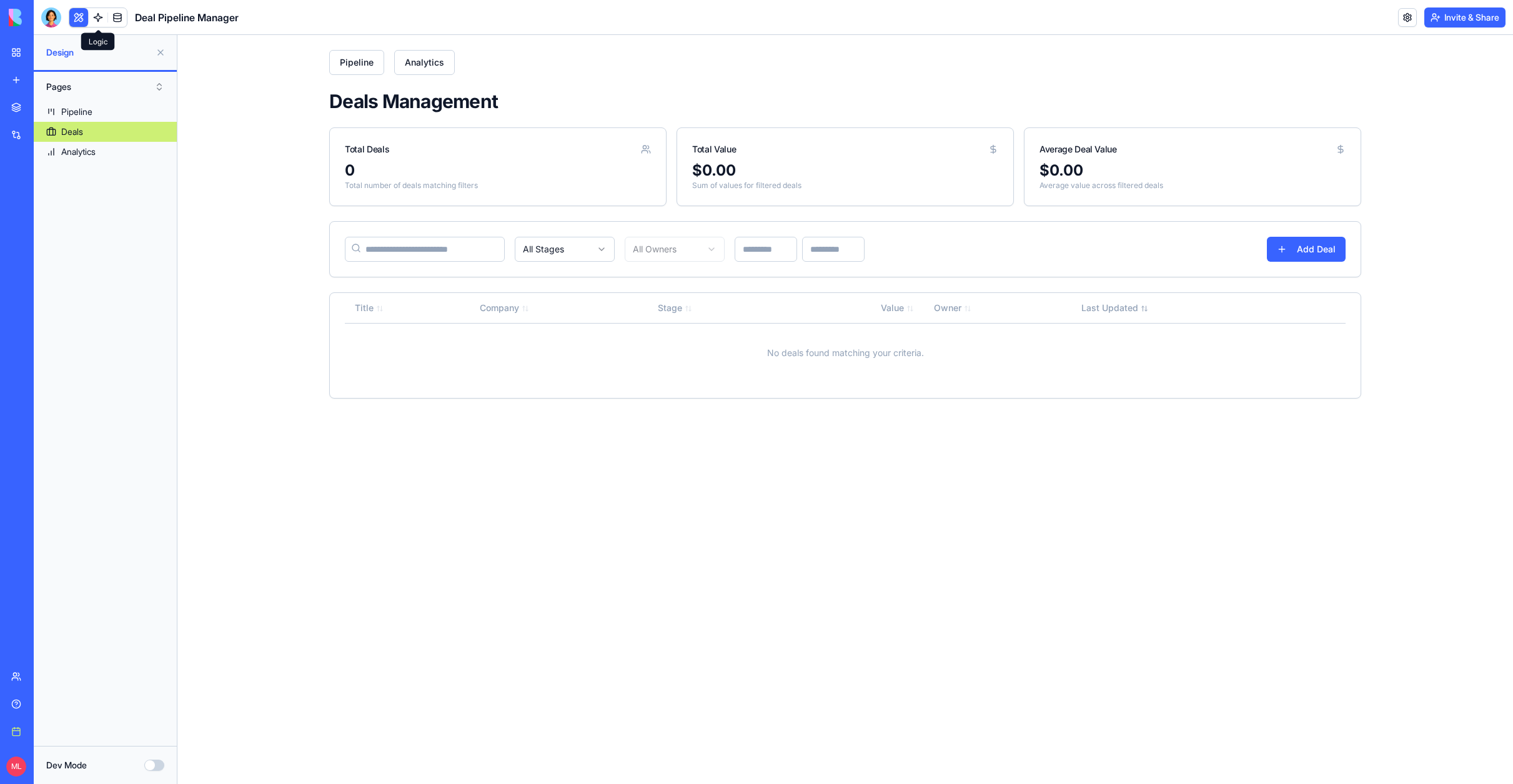
click at [99, 20] on link at bounding box center [98, 17] width 19 height 19
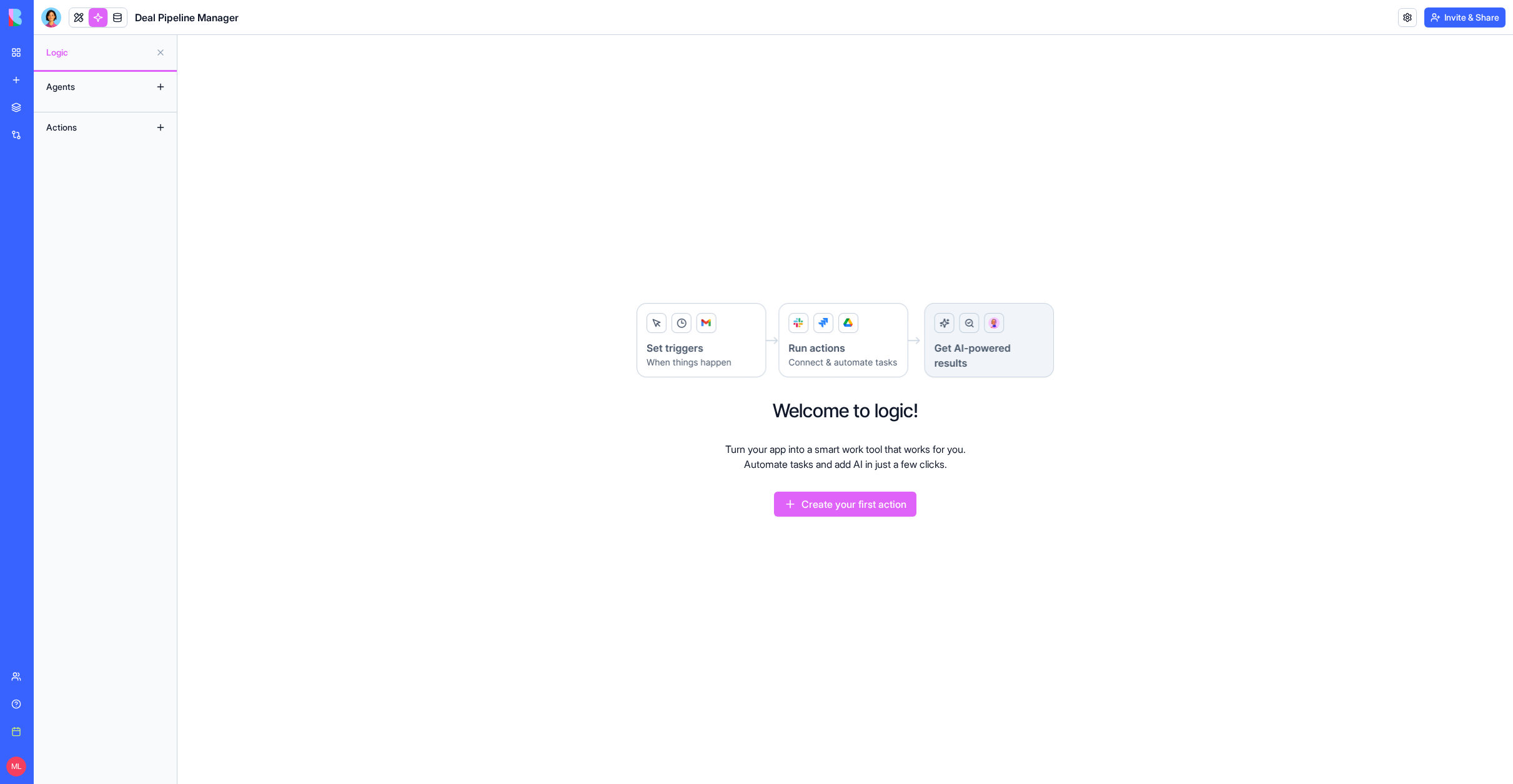
click at [62, 86] on div "Agents" at bounding box center [90, 87] width 100 height 20
click at [63, 127] on div "Actions" at bounding box center [90, 127] width 100 height 20
click at [158, 128] on button at bounding box center [160, 127] width 20 height 20
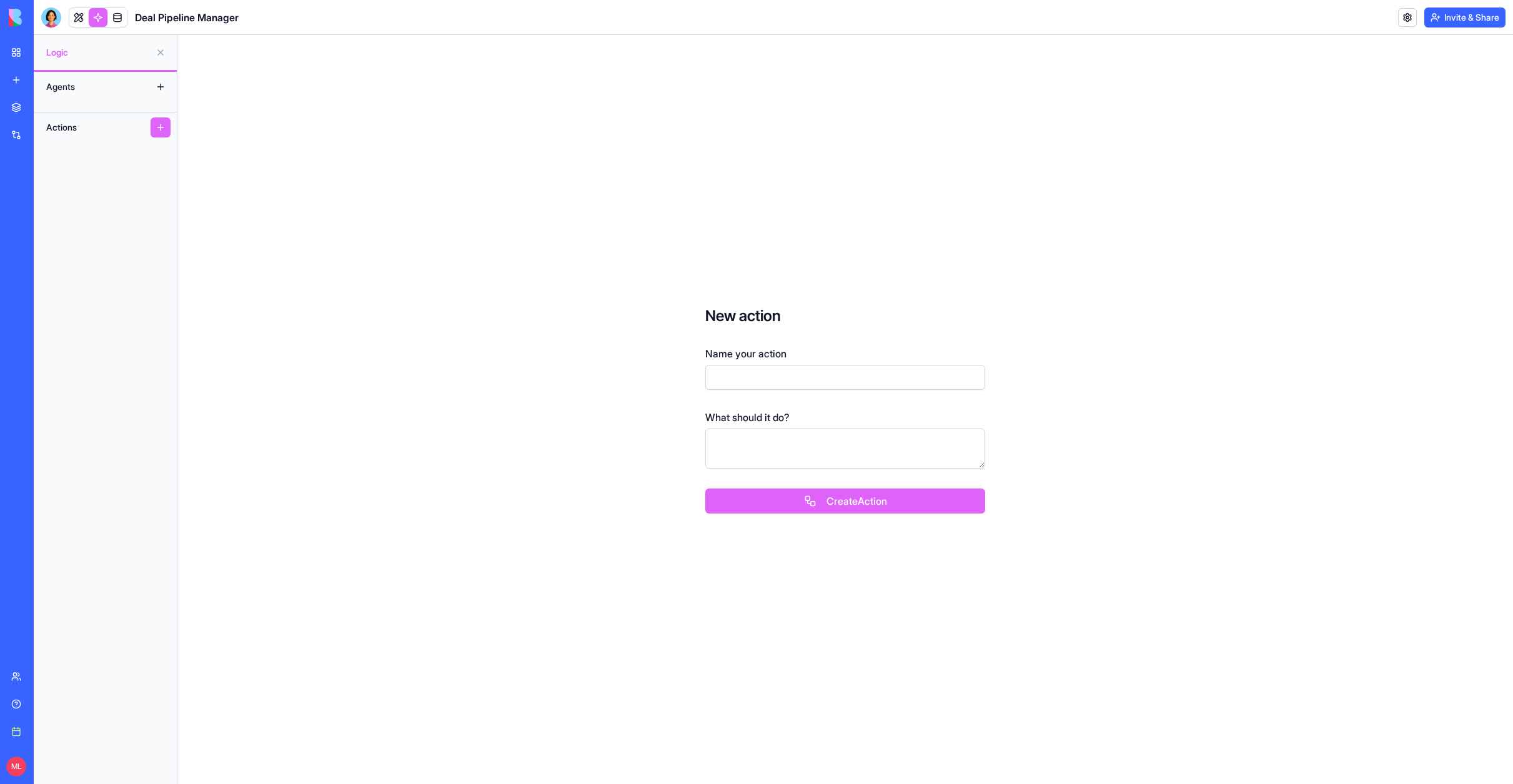
click at [163, 87] on button at bounding box center [160, 87] width 20 height 20
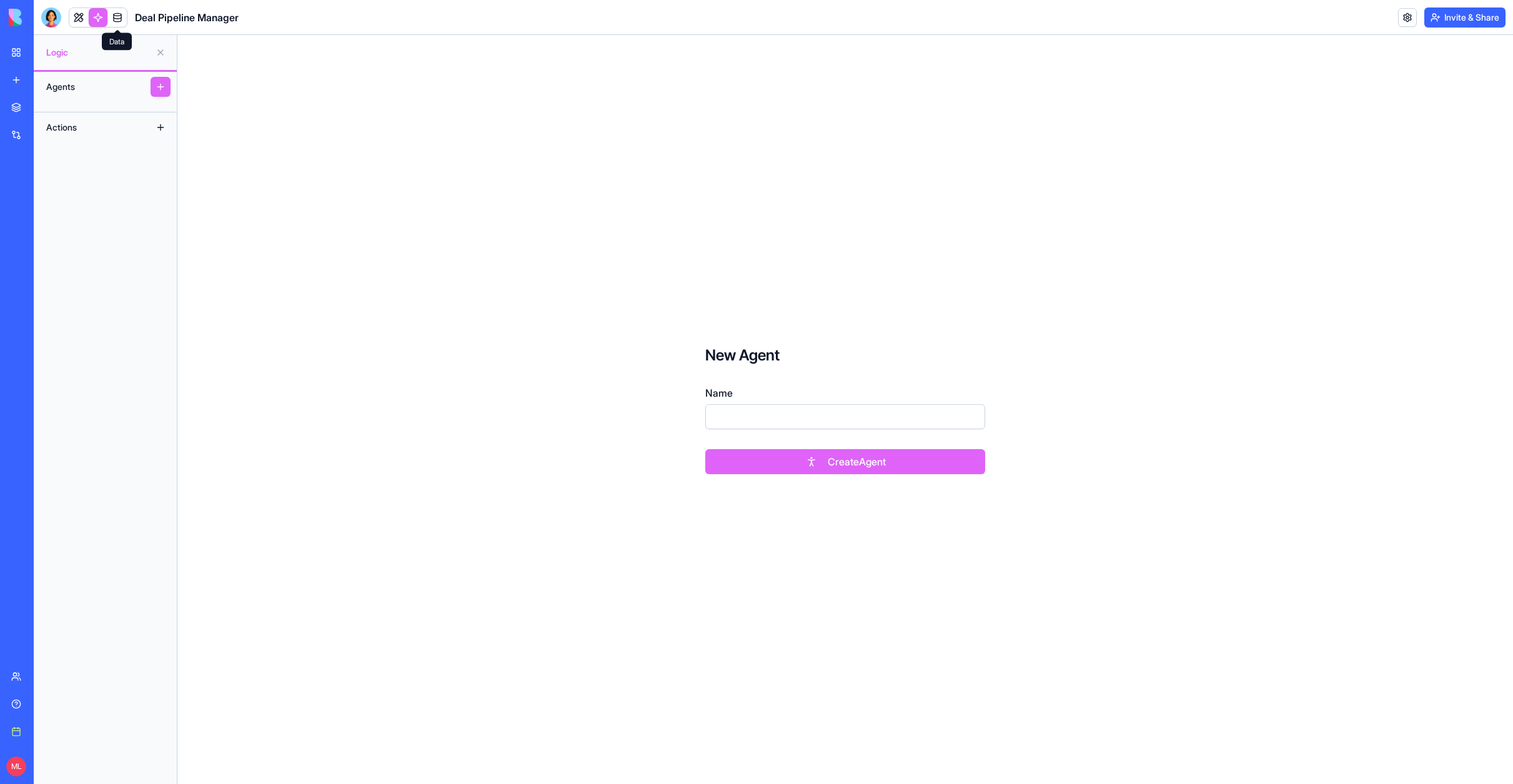
click at [120, 17] on link at bounding box center [117, 17] width 19 height 19
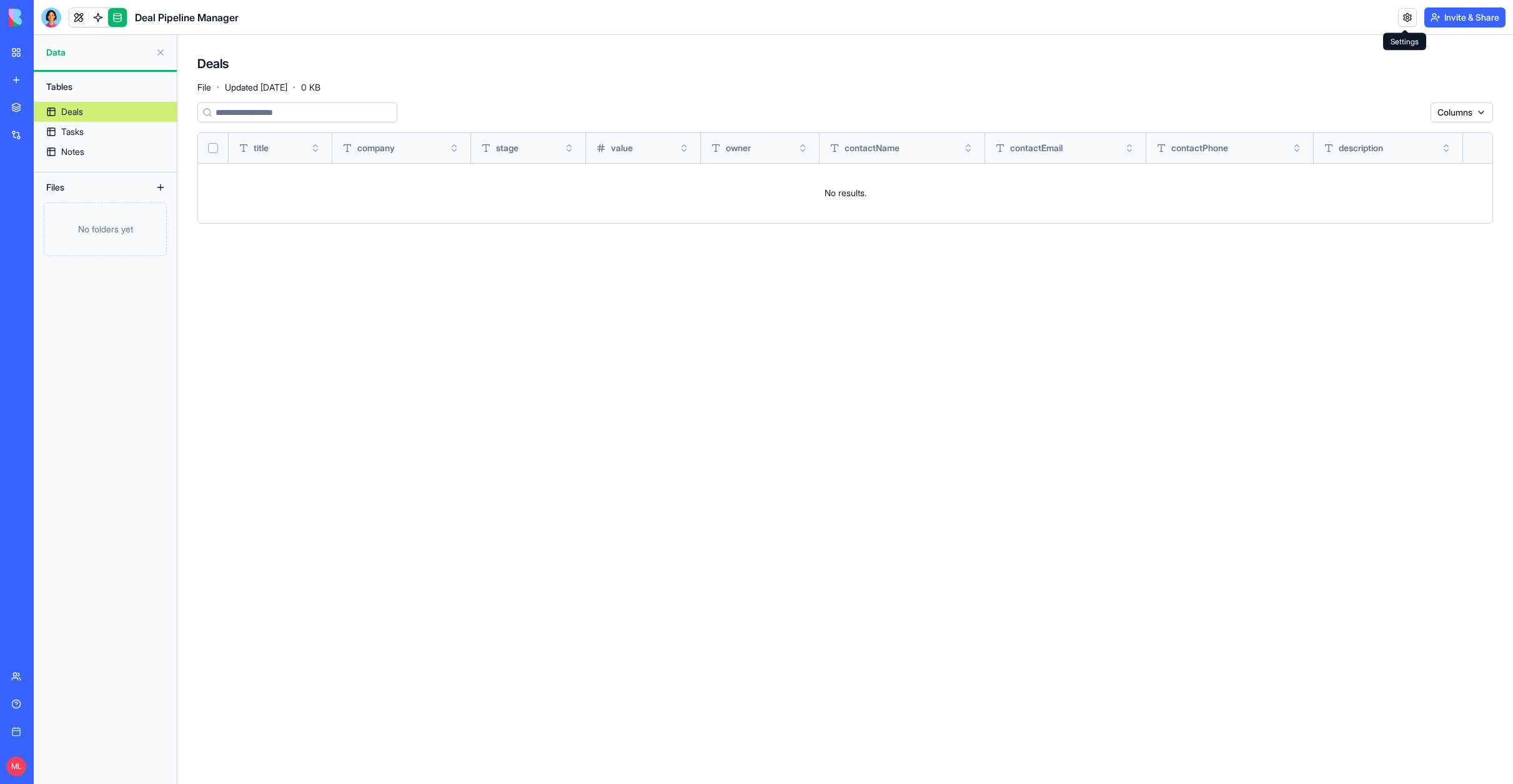
click at [1405, 17] on link at bounding box center [1408, 17] width 19 height 19
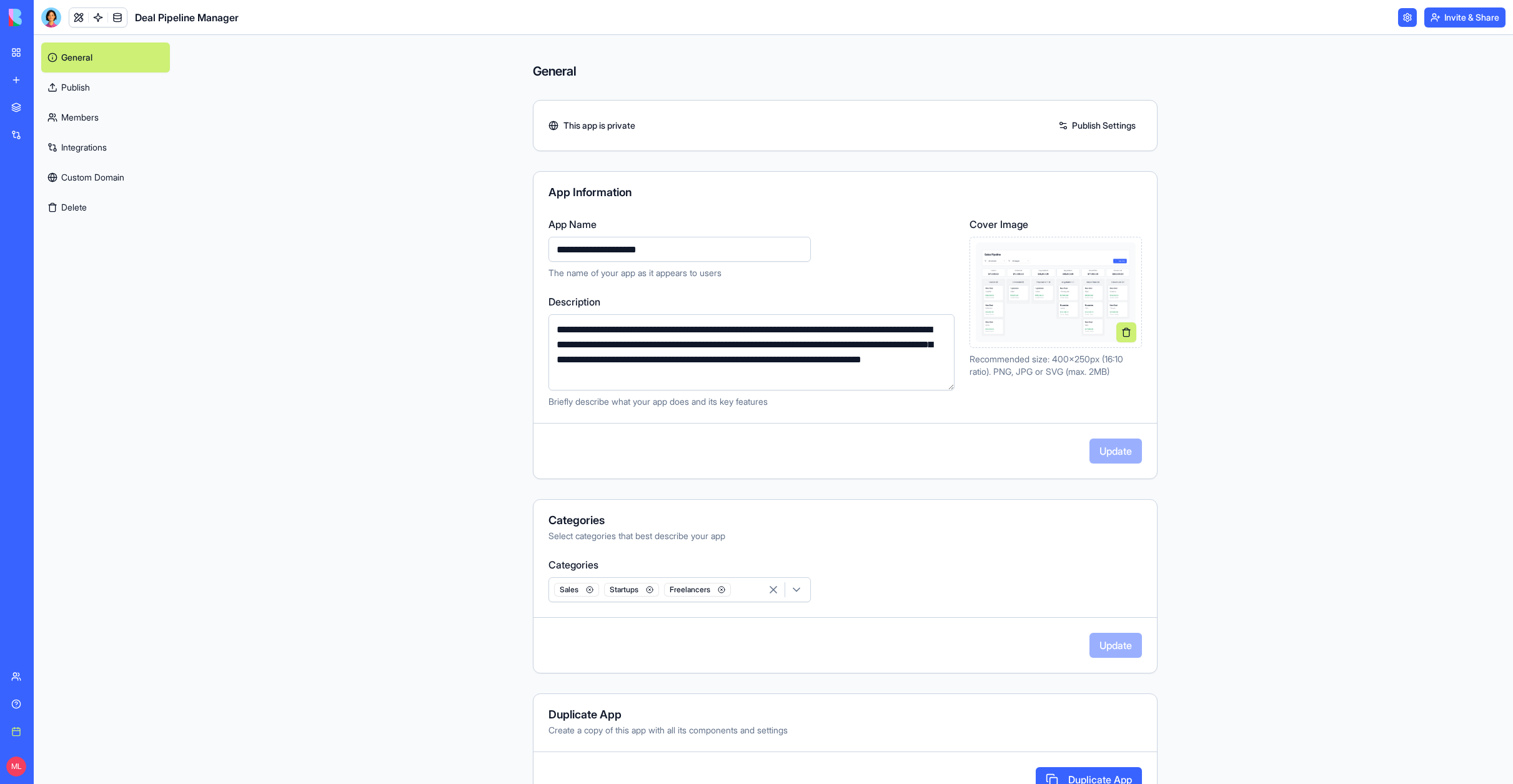
click at [1082, 125] on link "Publish Settings" at bounding box center [1097, 125] width 90 height 20
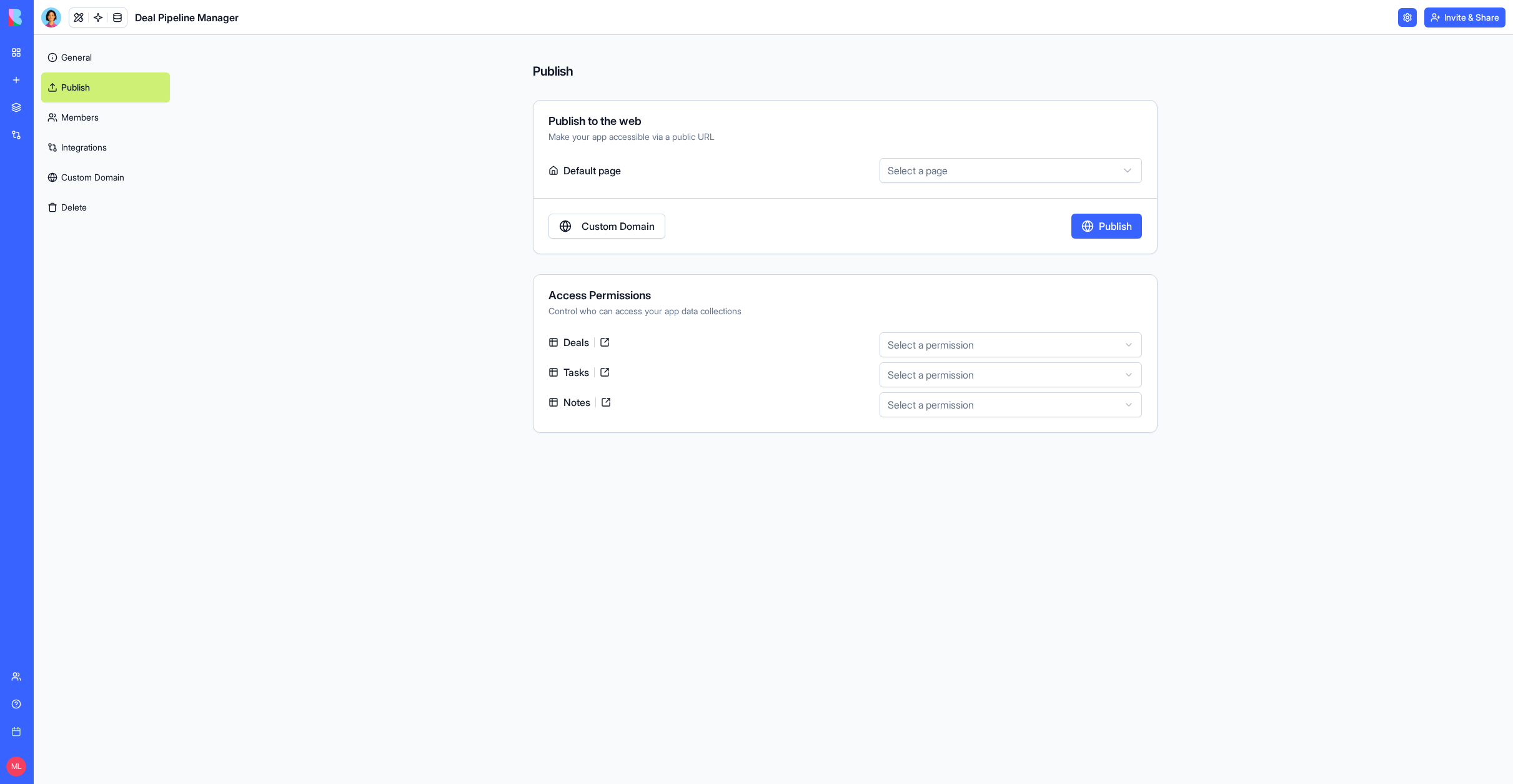
click at [956, 341] on html "BETA My workspace New app Marketplace Integrations Recent Deal Pipeline Manager…" at bounding box center [756, 392] width 1513 height 784
click at [794, 274] on html "BETA My workspace New app Marketplace Integrations Recent Deal Pipeline Manager…" at bounding box center [756, 392] width 1513 height 784
click at [246, 176] on div "Publish Publish to the web Make your app accessible via a public URL Default pa…" at bounding box center [845, 409] width 1336 height 749
click at [83, 117] on link "Members" at bounding box center [105, 117] width 128 height 30
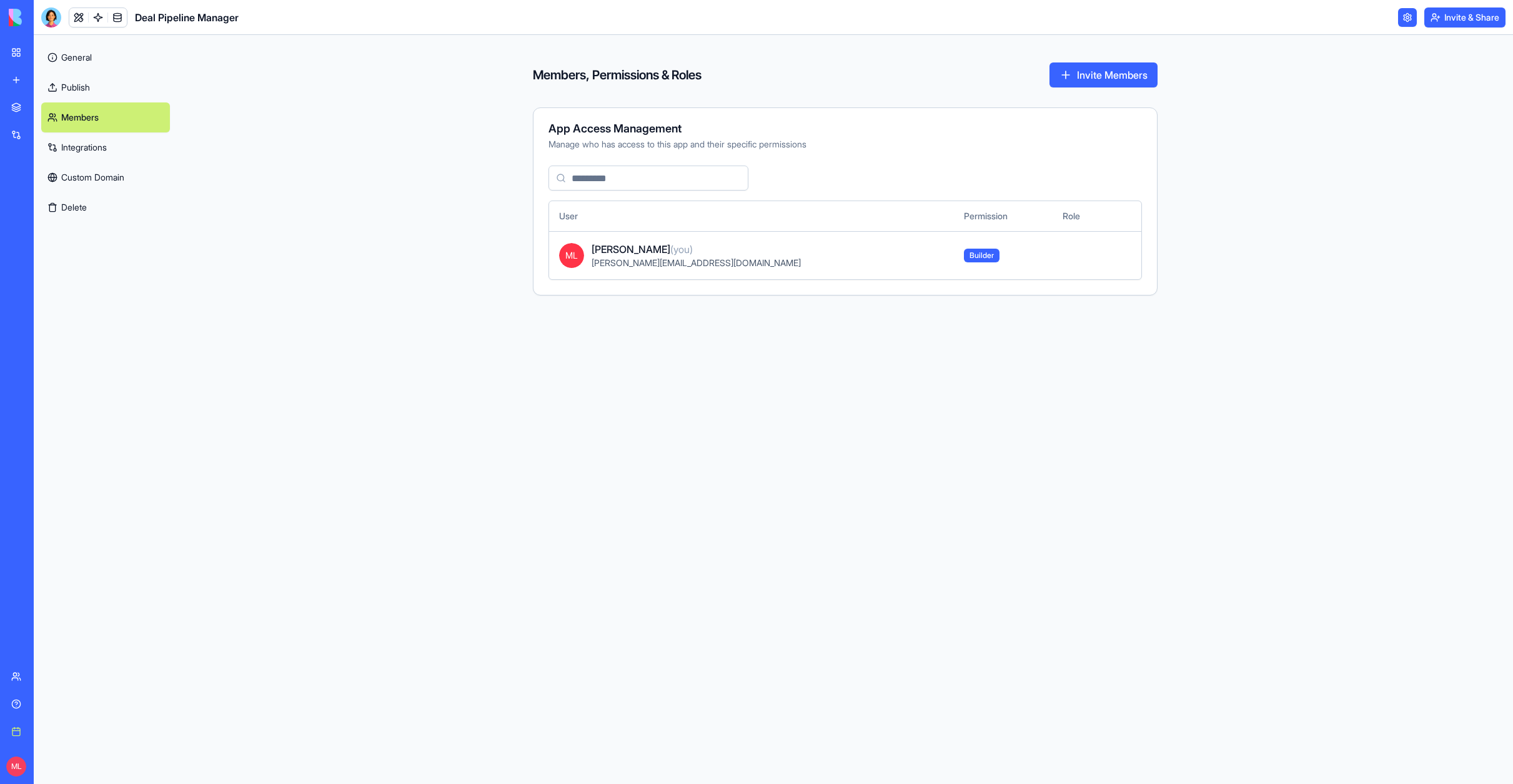
click at [78, 150] on link "Integrations" at bounding box center [105, 147] width 128 height 30
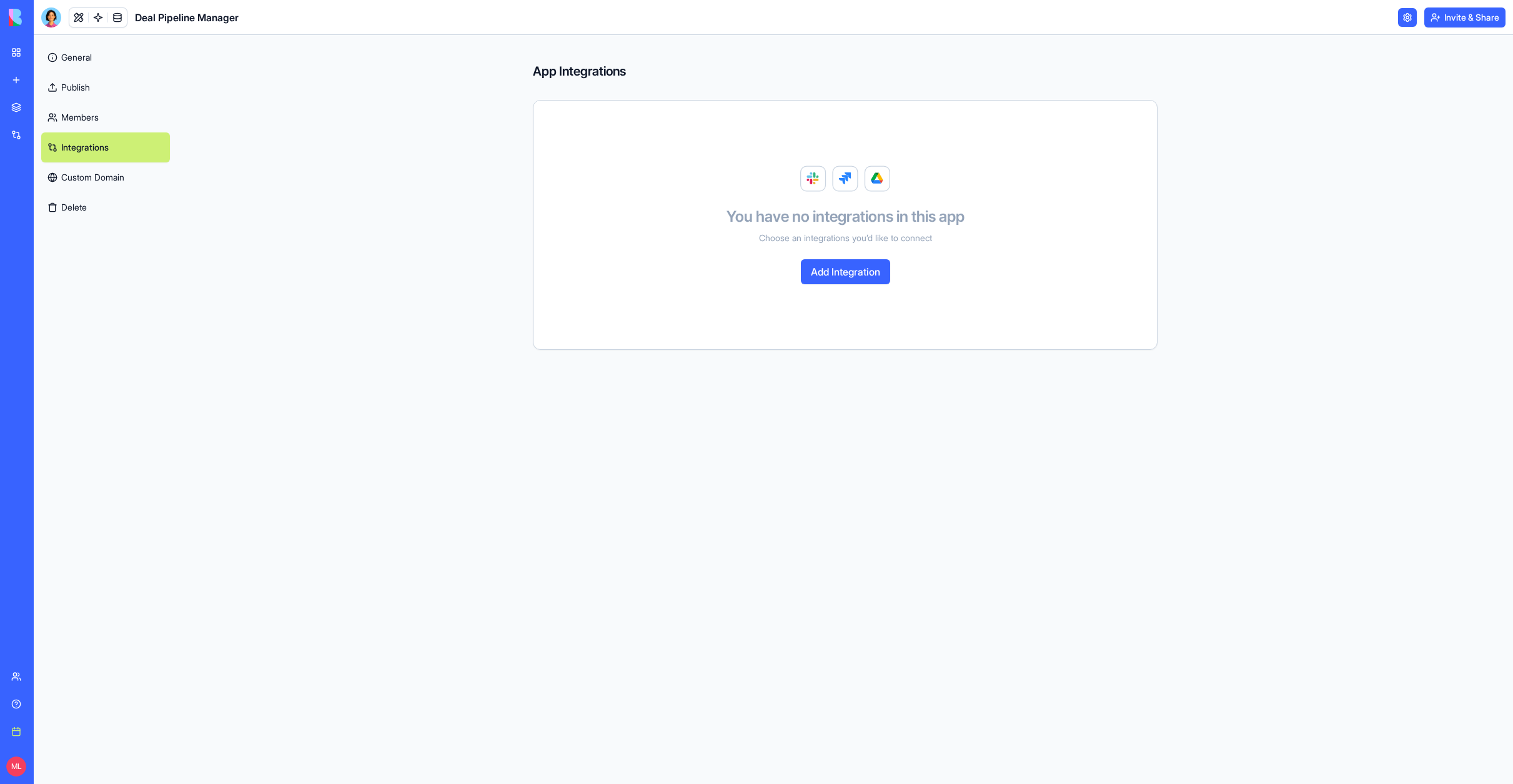
click at [78, 178] on link "Custom Domain" at bounding box center [105, 177] width 128 height 30
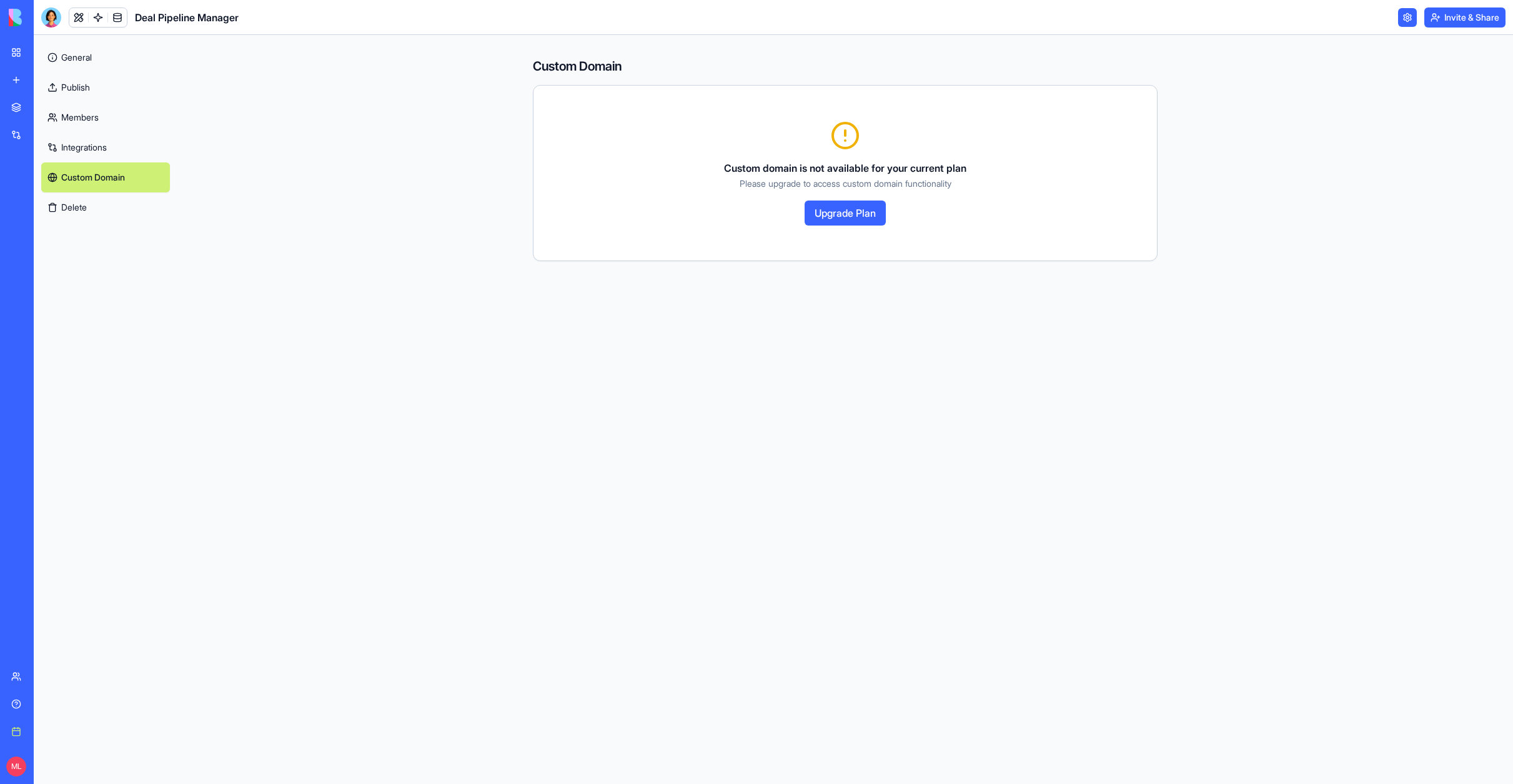
click at [74, 59] on link "General" at bounding box center [105, 57] width 128 height 30
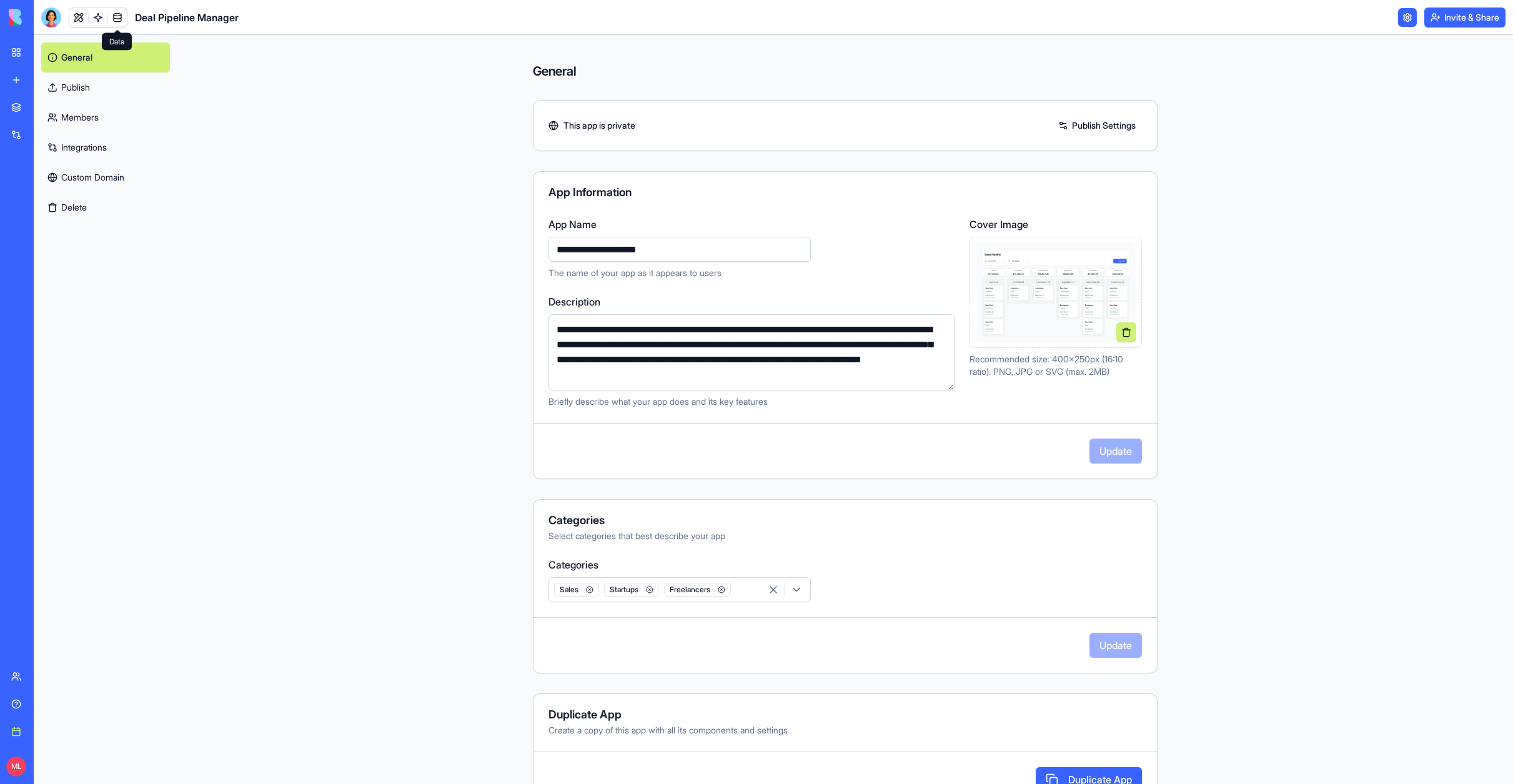
click at [117, 17] on link at bounding box center [117, 17] width 19 height 19
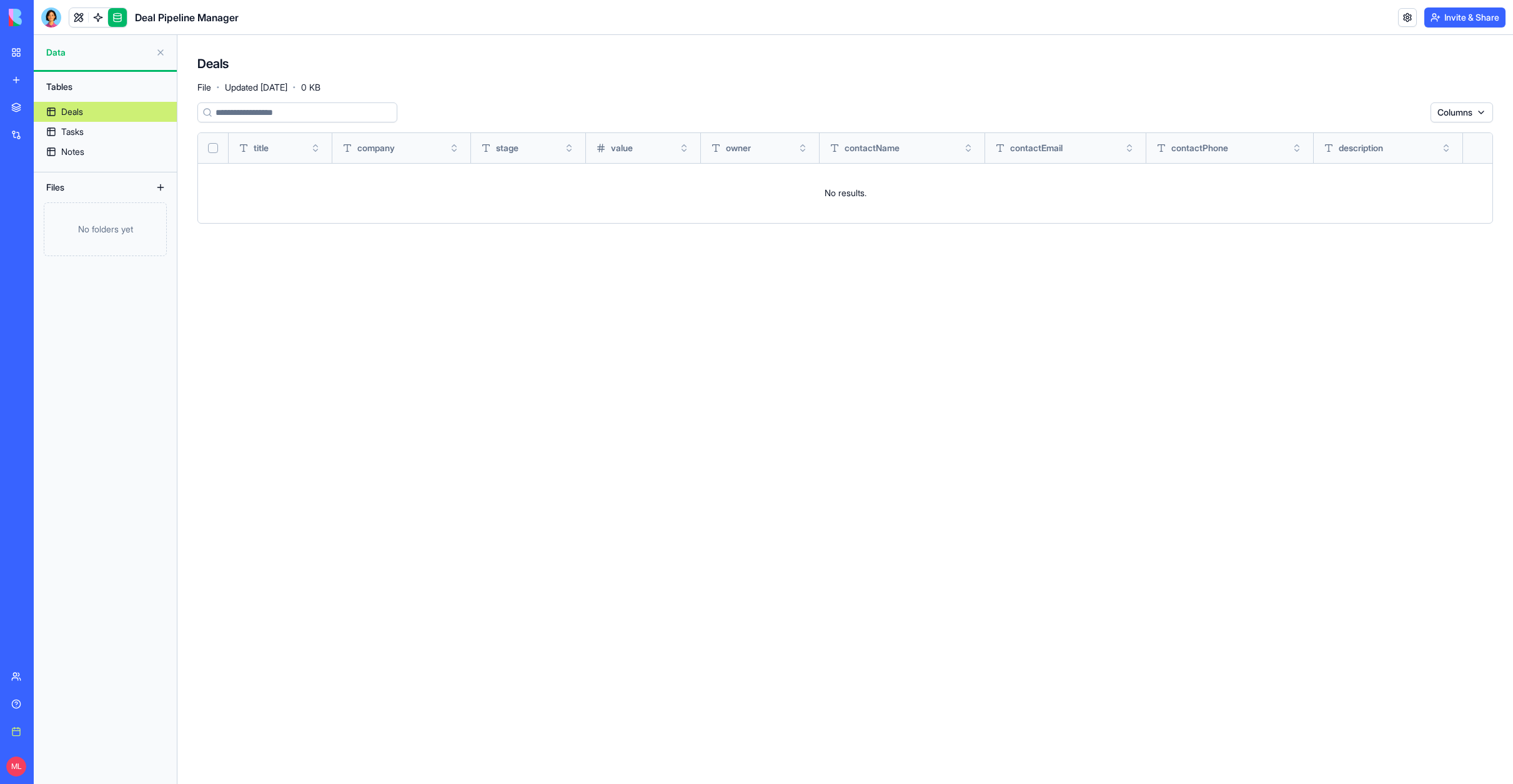
click at [1480, 111] on html "BETA My workspace New app Marketplace Integrations Recent Deal Pipeline Manager…" at bounding box center [756, 392] width 1513 height 784
click at [514, 152] on html "BETA My workspace New app Marketplace Integrations Recent Deal Pipeline Manager…" at bounding box center [756, 392] width 1513 height 784
click at [558, 148] on div "stage" at bounding box center [528, 148] width 95 height 13
click at [568, 147] on button "Toggle sort" at bounding box center [569, 148] width 13 height 13
click at [509, 147] on span "stage" at bounding box center [507, 148] width 23 height 13
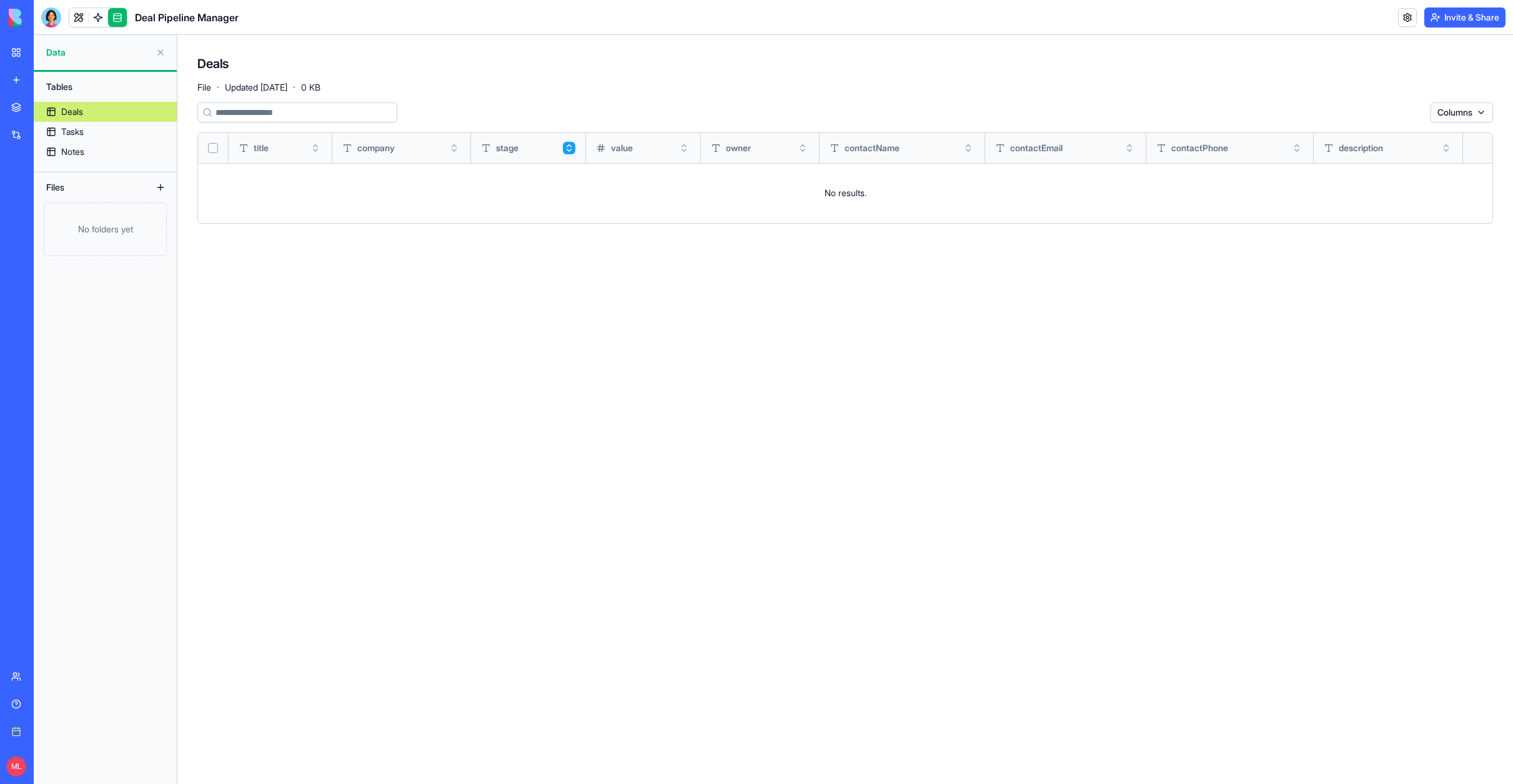
click at [503, 149] on span "stage" at bounding box center [507, 148] width 23 height 13
click at [544, 193] on td "No results." at bounding box center [845, 193] width 1294 height 60
click at [77, 130] on div "Tasks" at bounding box center [72, 132] width 23 height 13
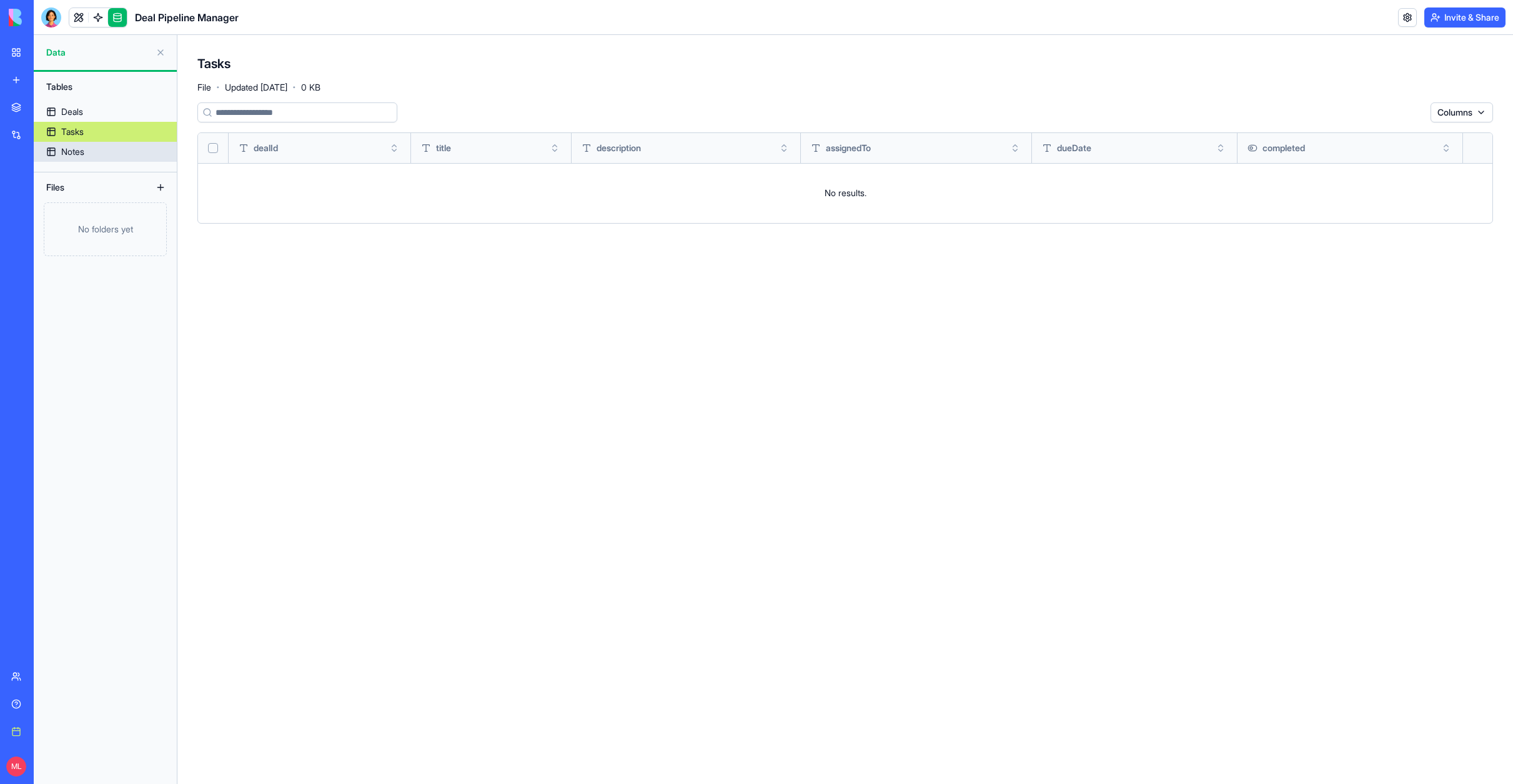
click at [71, 153] on div "Notes" at bounding box center [72, 152] width 23 height 13
click at [157, 187] on button at bounding box center [160, 187] width 20 height 20
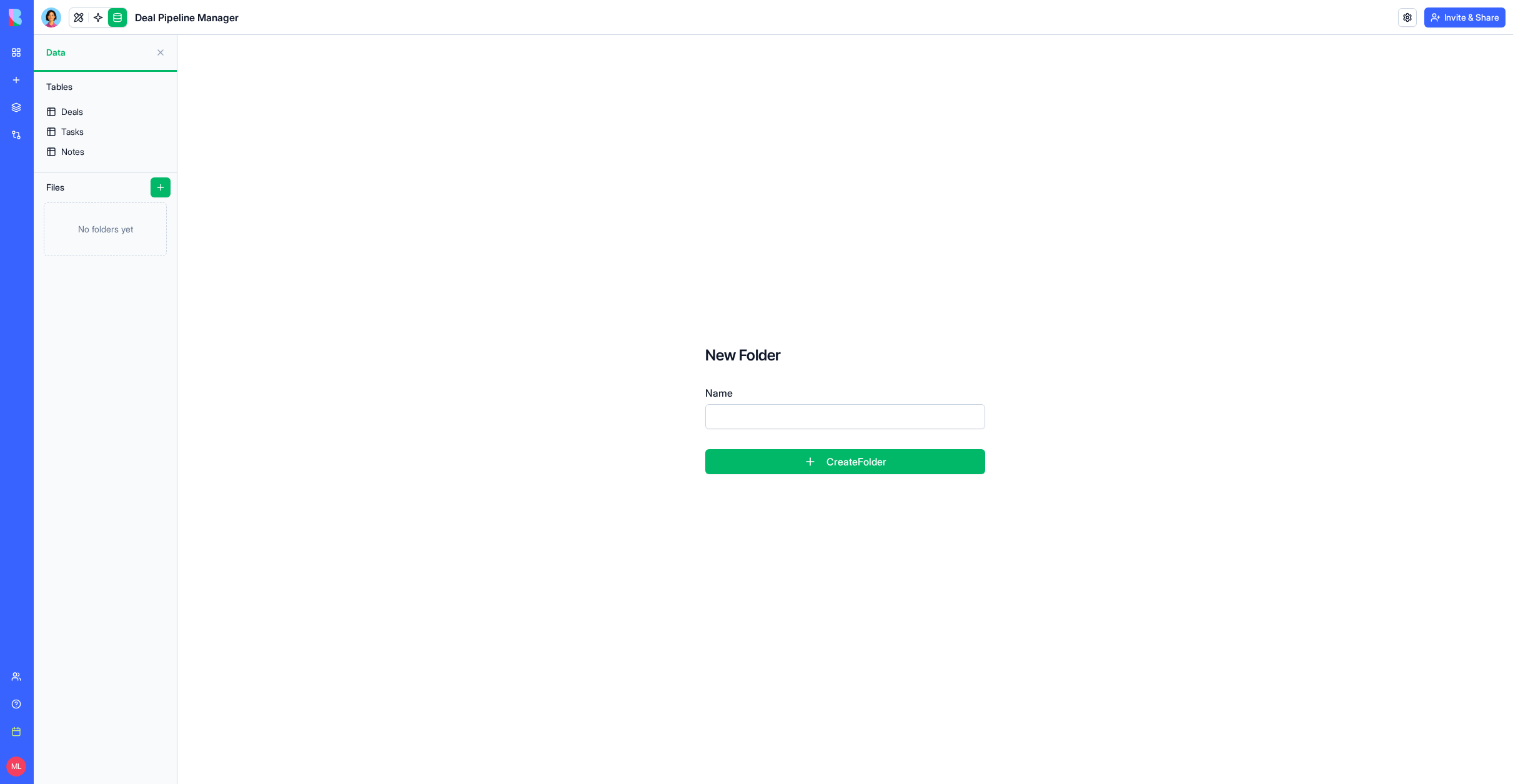
click at [71, 87] on div "Tables" at bounding box center [105, 87] width 131 height 20
click at [56, 53] on span "Data" at bounding box center [98, 53] width 105 height 13
click at [279, 115] on div "New Folder Name Create Folder" at bounding box center [845, 409] width 1296 height 709
click at [98, 15] on link at bounding box center [98, 17] width 19 height 19
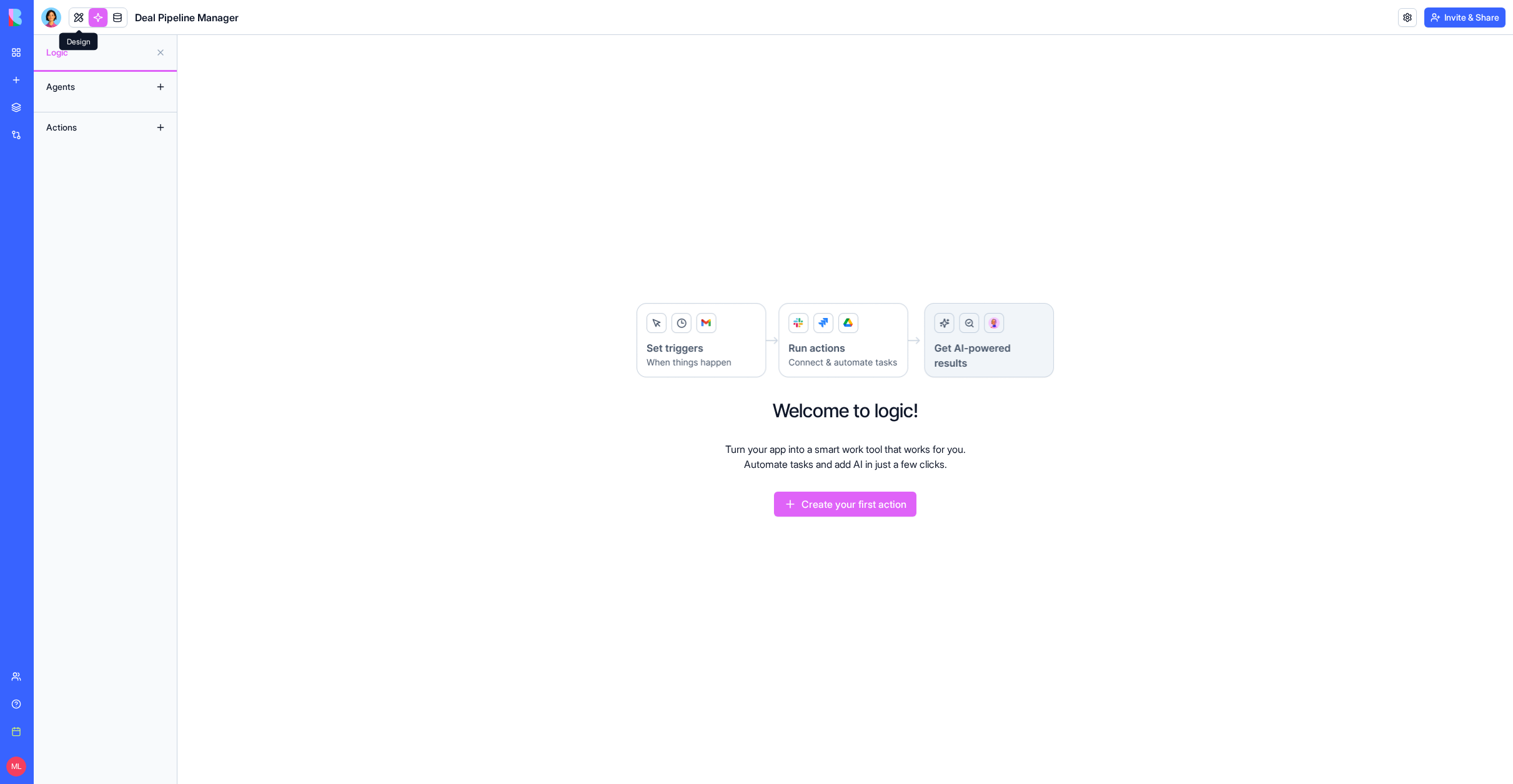
click at [79, 14] on link at bounding box center [79, 17] width 19 height 19
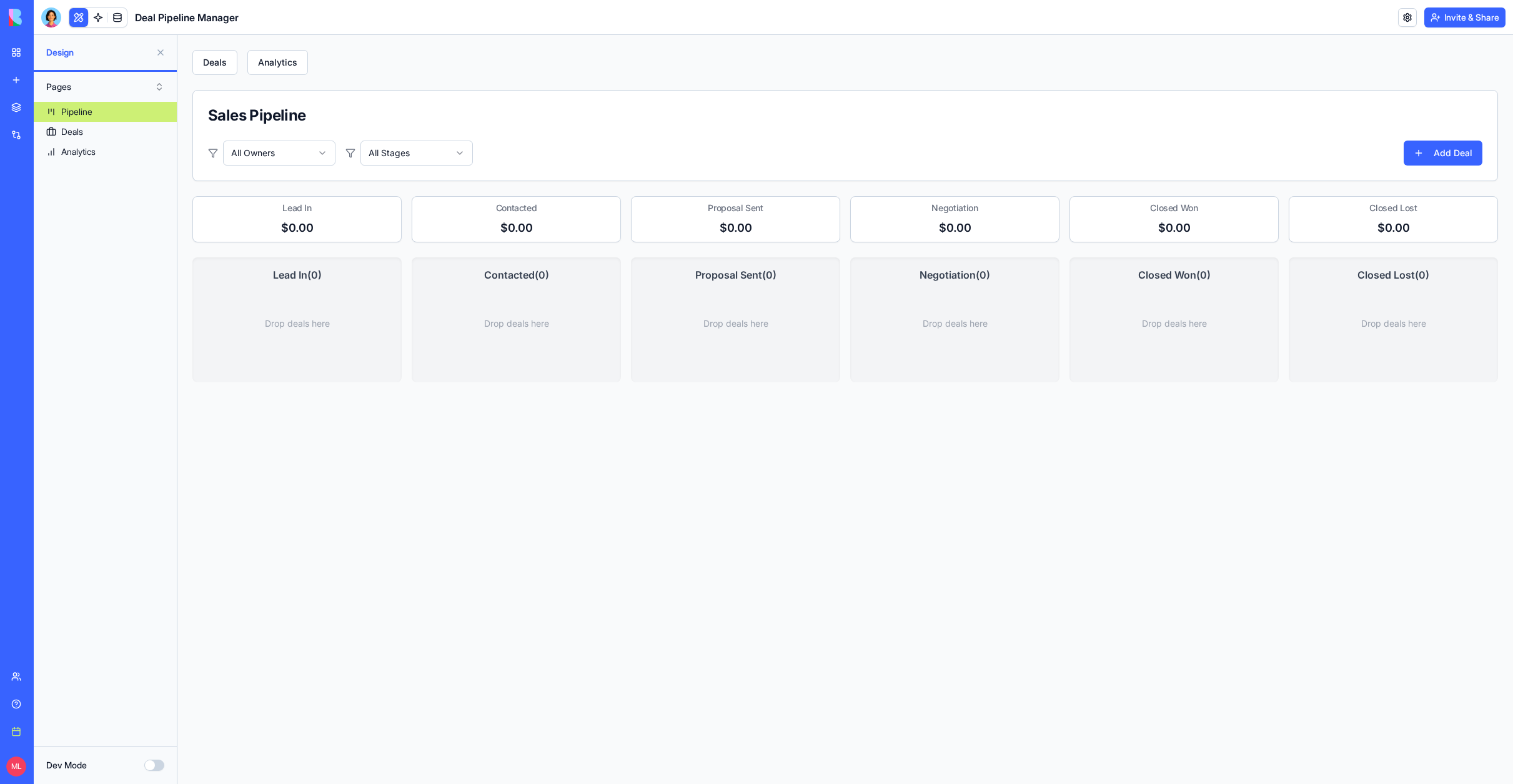
click at [150, 765] on button "Dev Mode" at bounding box center [154, 765] width 20 height 11
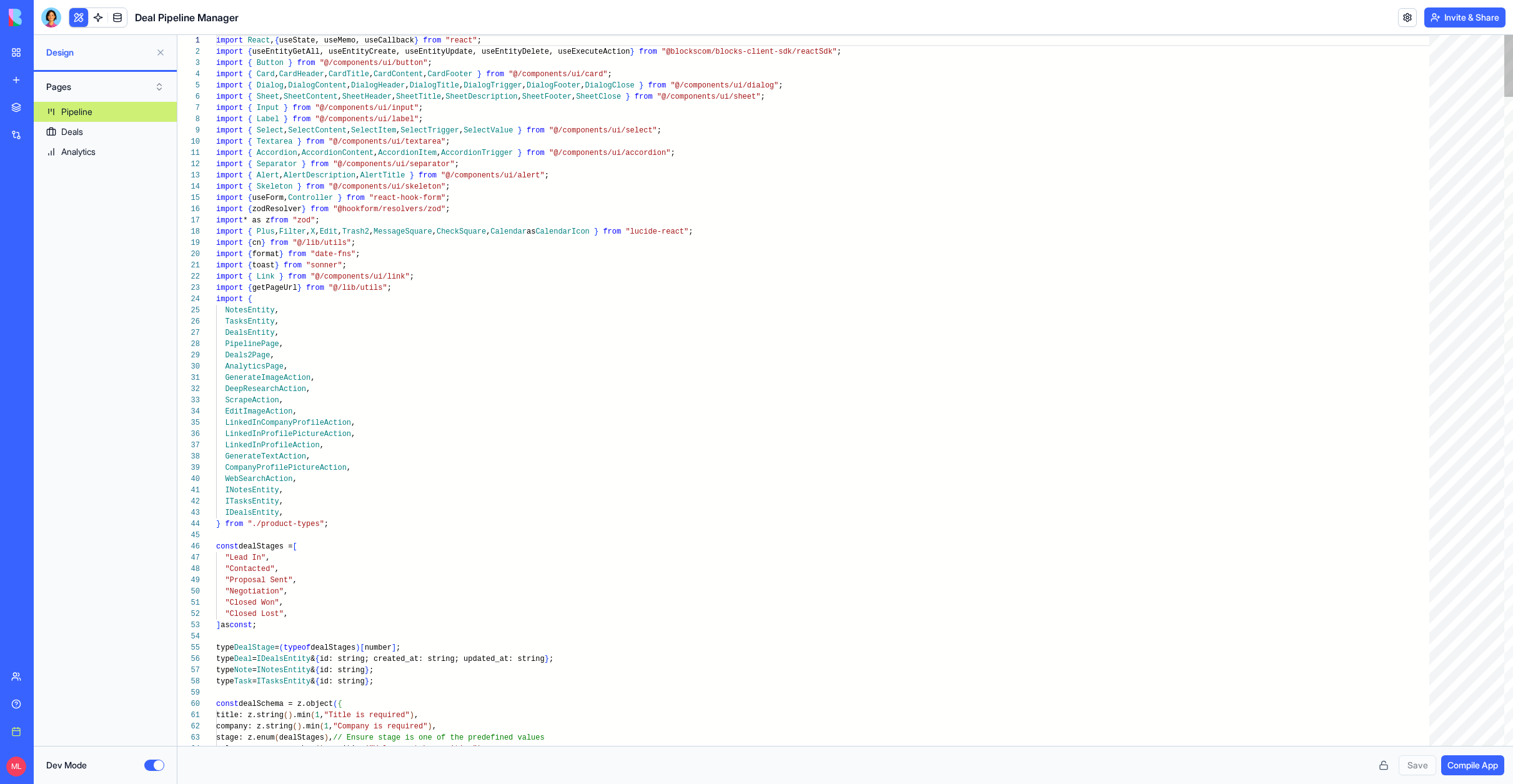
scroll to position [56, 0]
click at [150, 765] on button "Dev Mode" at bounding box center [154, 765] width 20 height 11
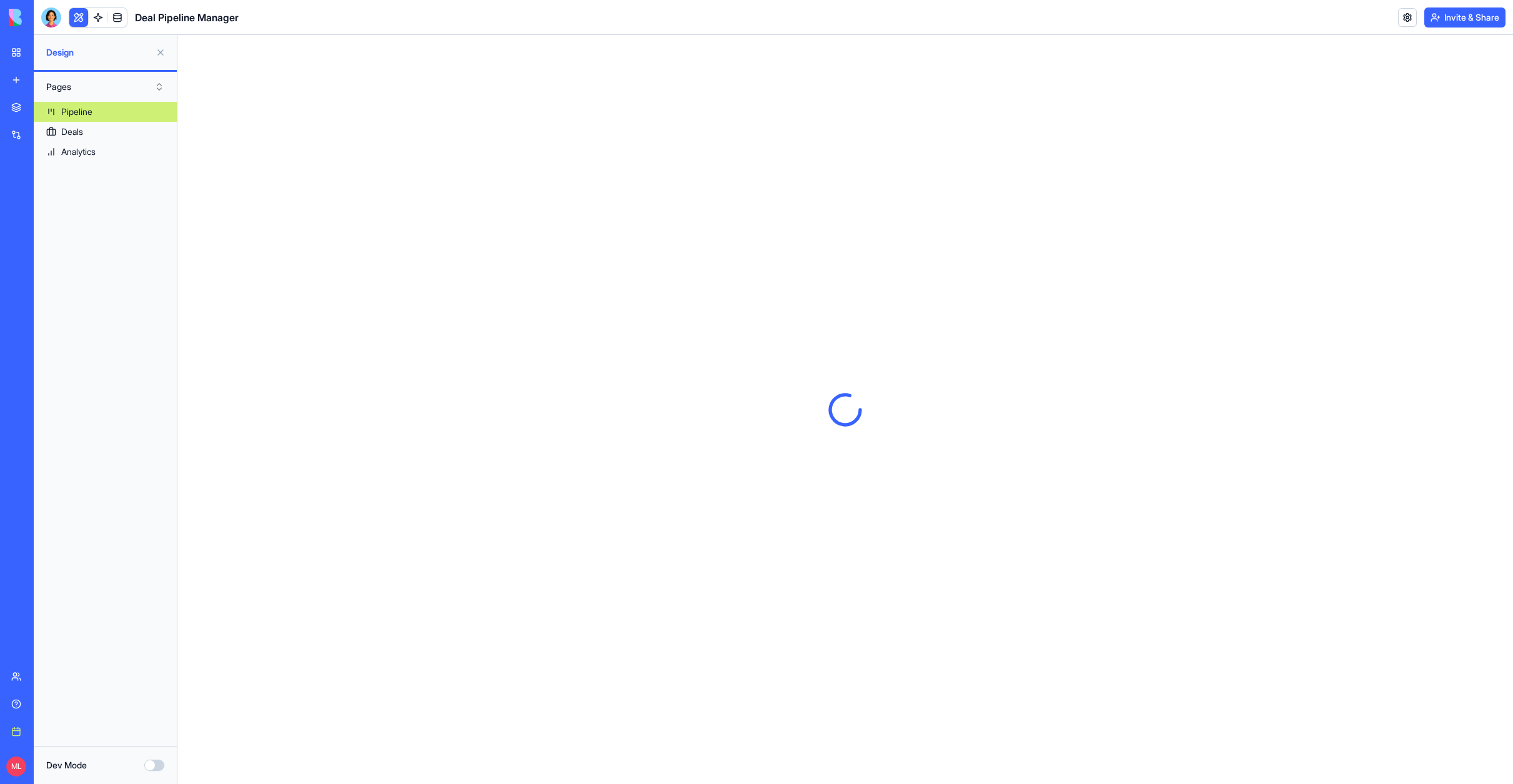
scroll to position [0, 0]
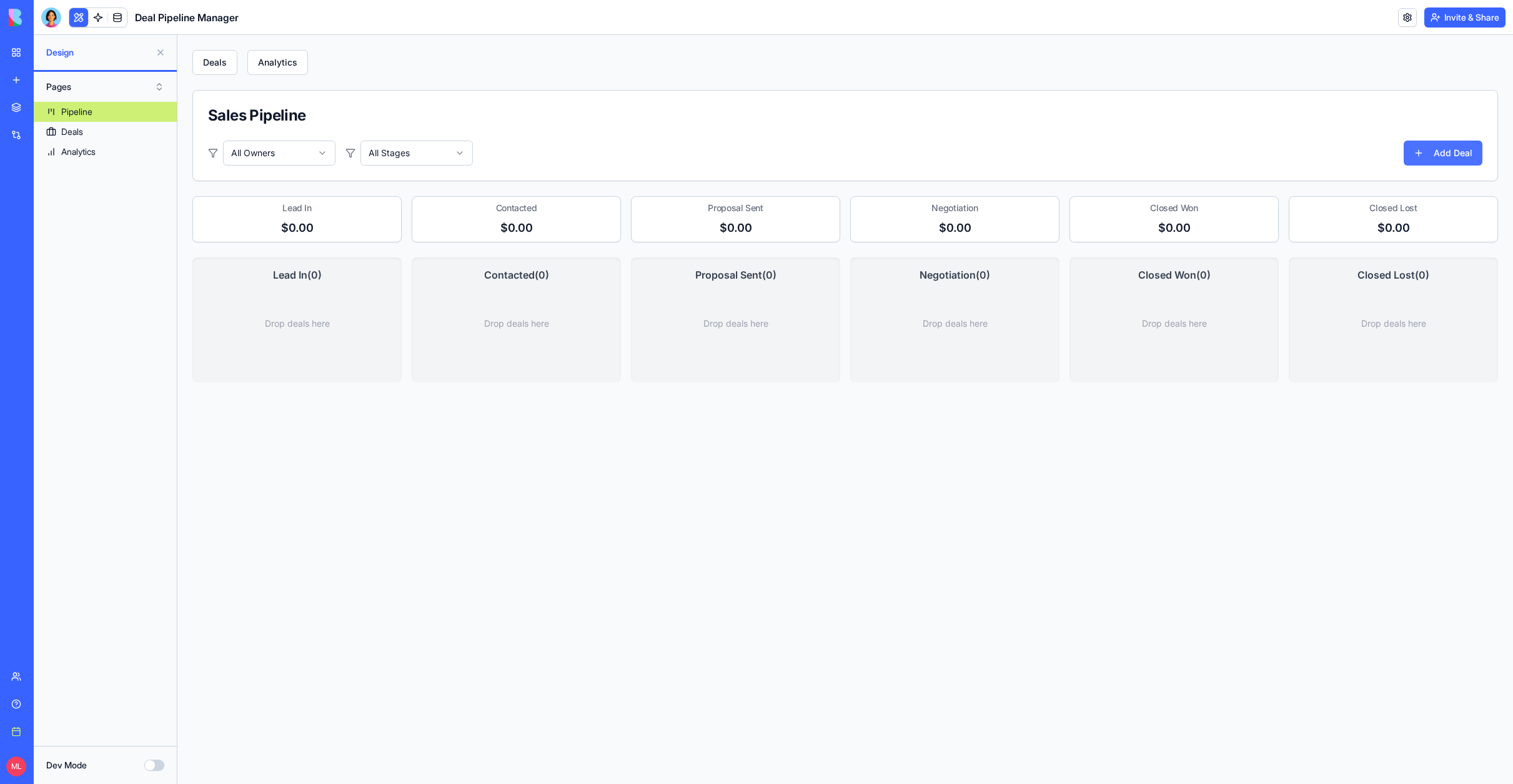
click at [1445, 150] on button "Add Deal" at bounding box center [1443, 153] width 79 height 25
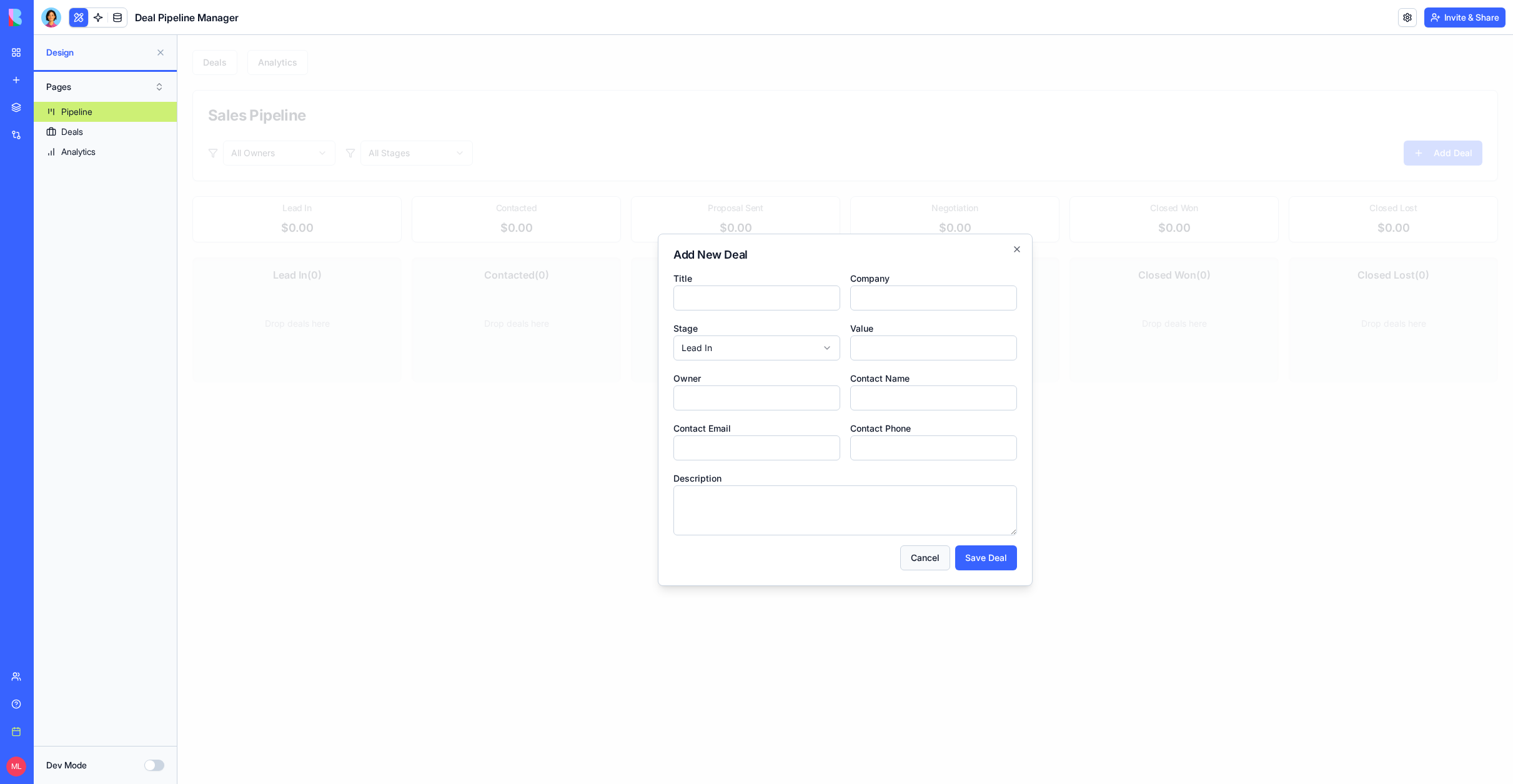
click at [927, 560] on button "Cancel" at bounding box center [924, 558] width 50 height 25
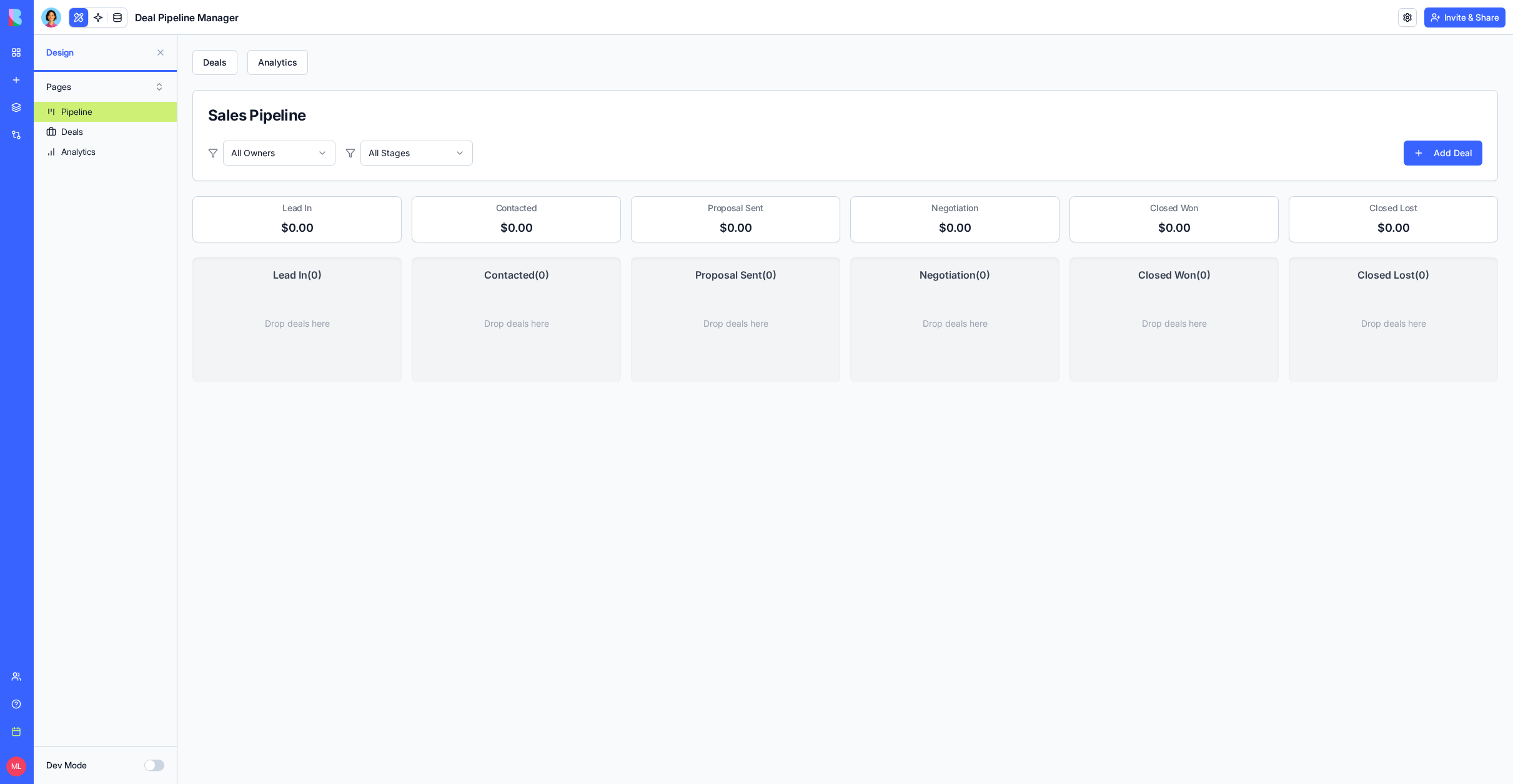
click at [625, 512] on div "Deals Analytics Sales Pipeline All Owners All Stages Add Deal Lead In $0.00 Con…" at bounding box center [845, 409] width 1336 height 749
click at [266, 153] on html "Deals Analytics Sales Pipeline All Owners All Stages Add Deal Lead In $0.00 Con…" at bounding box center [845, 409] width 1336 height 749
click at [432, 150] on html "Deals Analytics Sales Pipeline All Owners All Stages Add Deal Lead In $0.00 Con…" at bounding box center [845, 409] width 1336 height 749
click at [461, 152] on html "Deals Analytics Sales Pipeline All Owners Lead In Clear Filters Add Deal Lead I…" at bounding box center [845, 409] width 1336 height 749
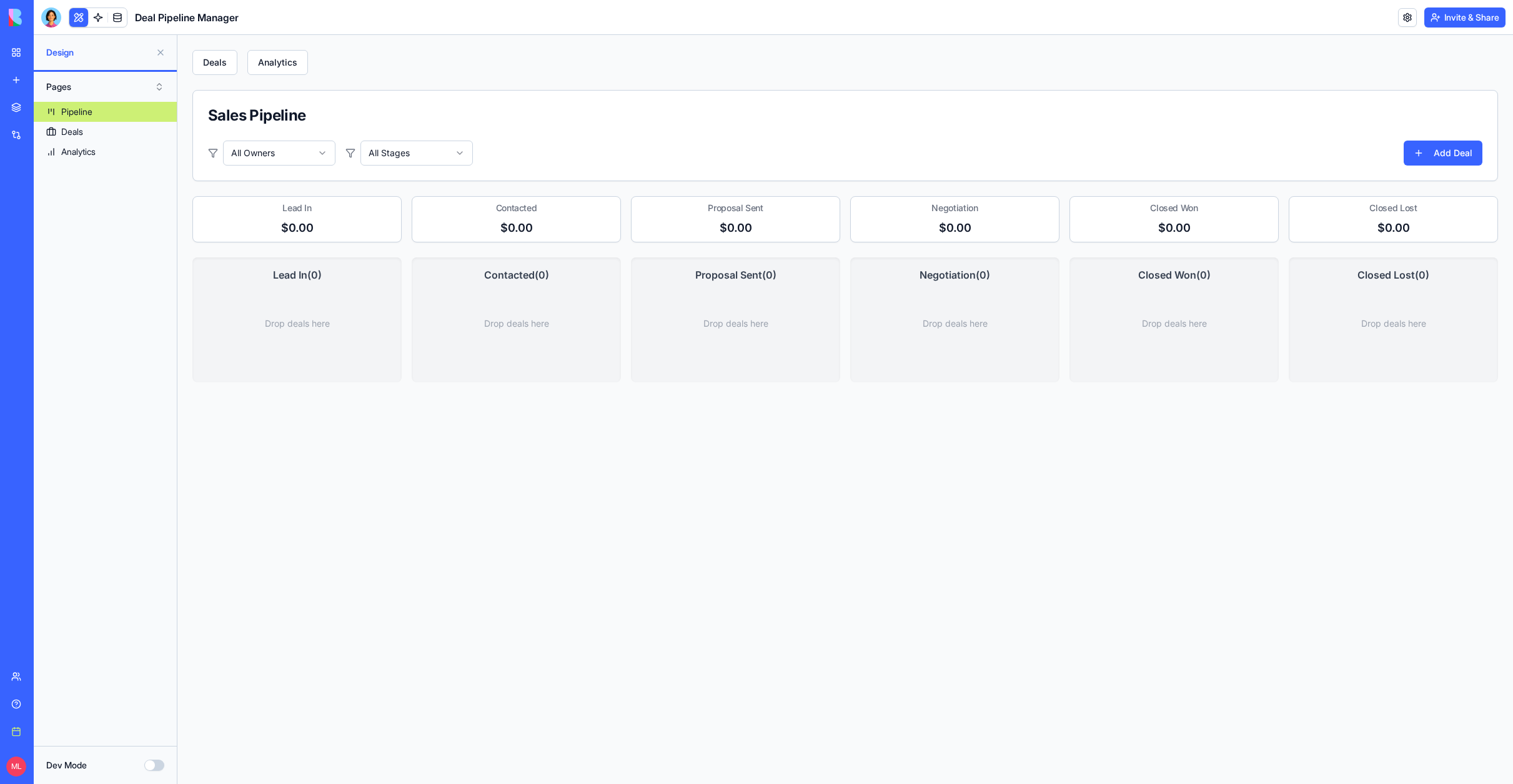
click at [398, 71] on div "Deals Analytics" at bounding box center [845, 62] width 1305 height 25
click at [49, 15] on div at bounding box center [50, 17] width 20 height 20
